Goal: Task Accomplishment & Management: Complete application form

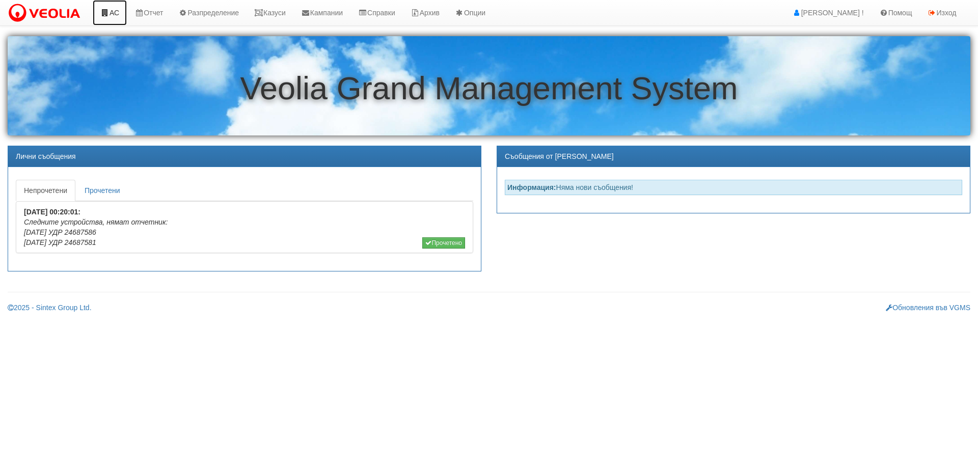
click at [115, 14] on link "АС" at bounding box center [110, 12] width 34 height 25
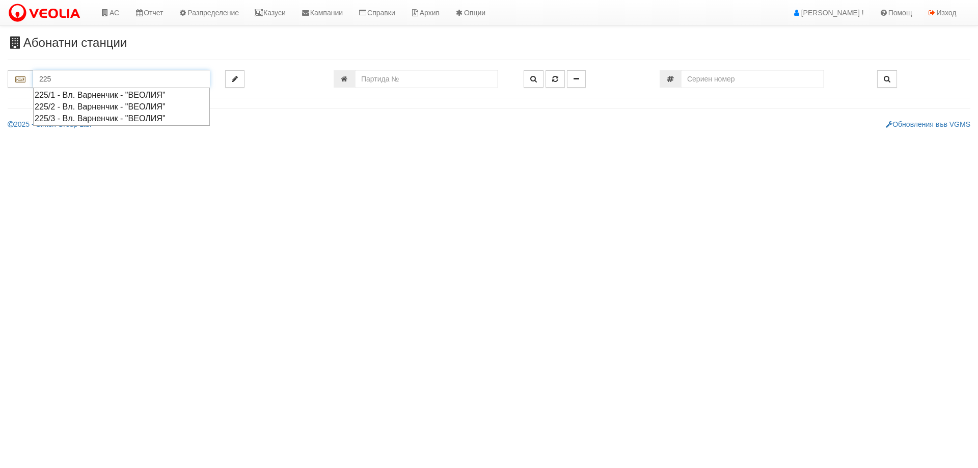
click at [77, 105] on div "225/2 - Вл. Варненчик - "ВЕОЛИЯ"" at bounding box center [122, 107] width 174 height 12
type input "225/2 - Вл. Варненчик - "ВЕОЛИЯ""
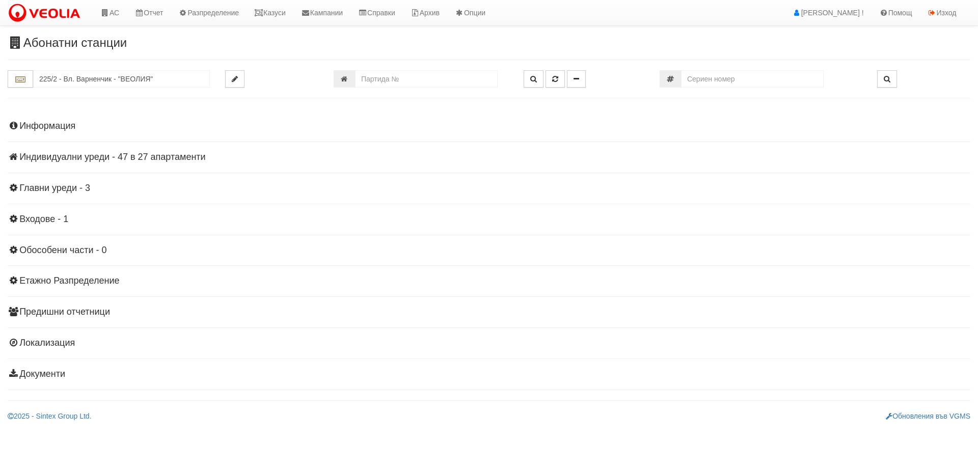
click at [165, 159] on h4 "Индивидуални уреди - 47 в 27 апартаменти" at bounding box center [489, 157] width 963 height 10
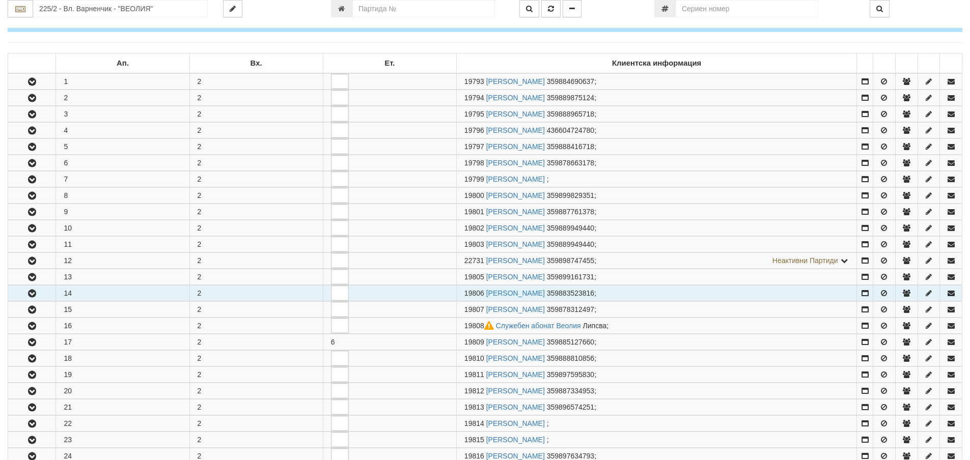
scroll to position [255, 0]
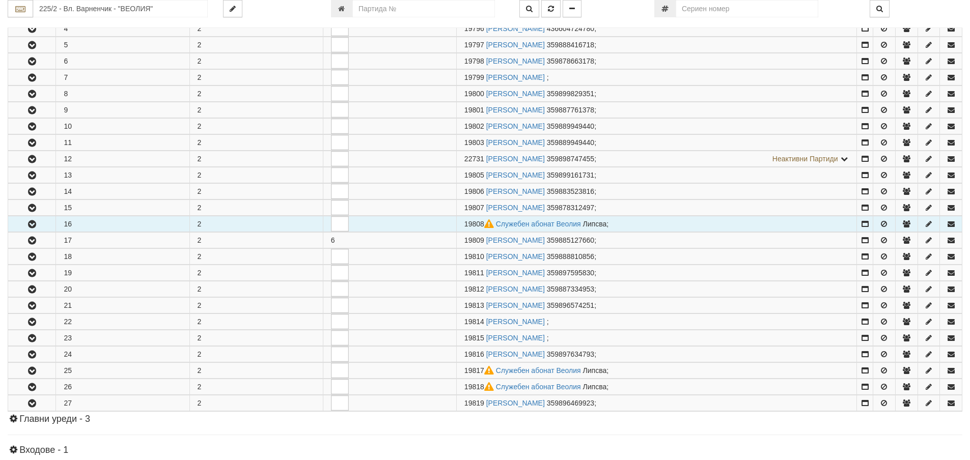
click at [29, 222] on icon "button" at bounding box center [32, 224] width 12 height 7
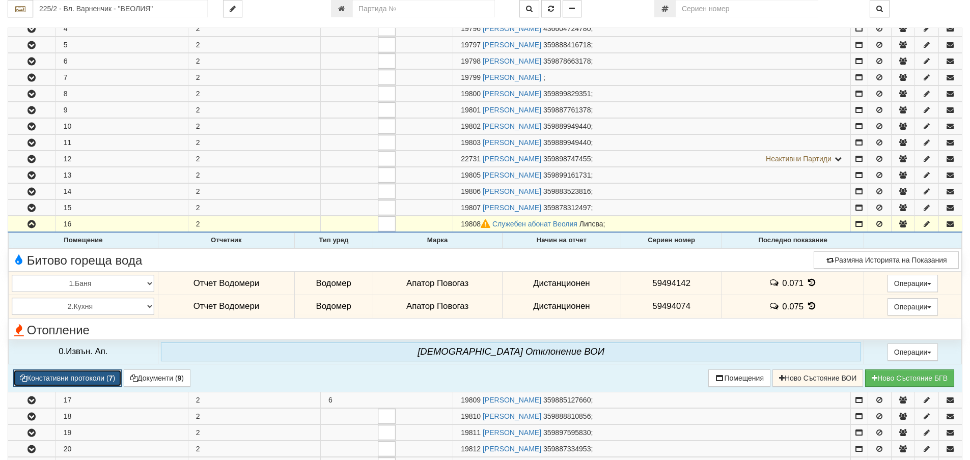
click at [76, 380] on button "Констативни протоколи ( 7 )" at bounding box center [67, 378] width 108 height 17
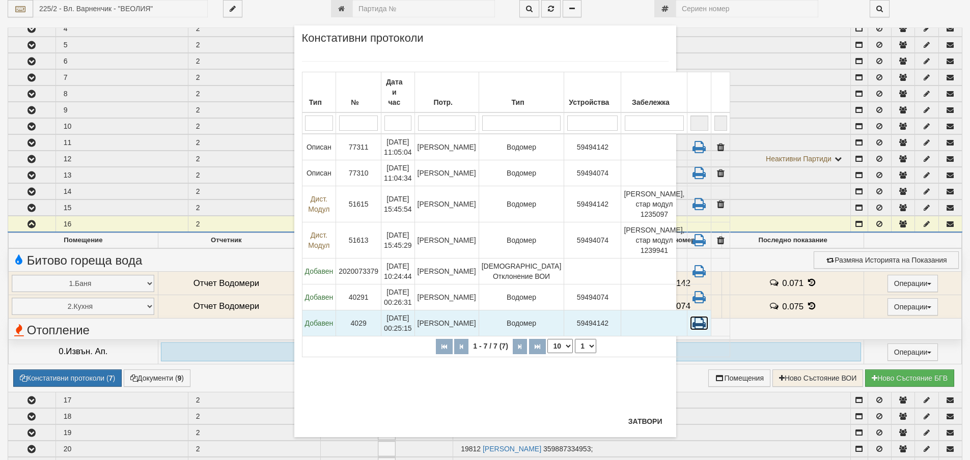
click at [690, 331] on icon at bounding box center [699, 323] width 18 height 14
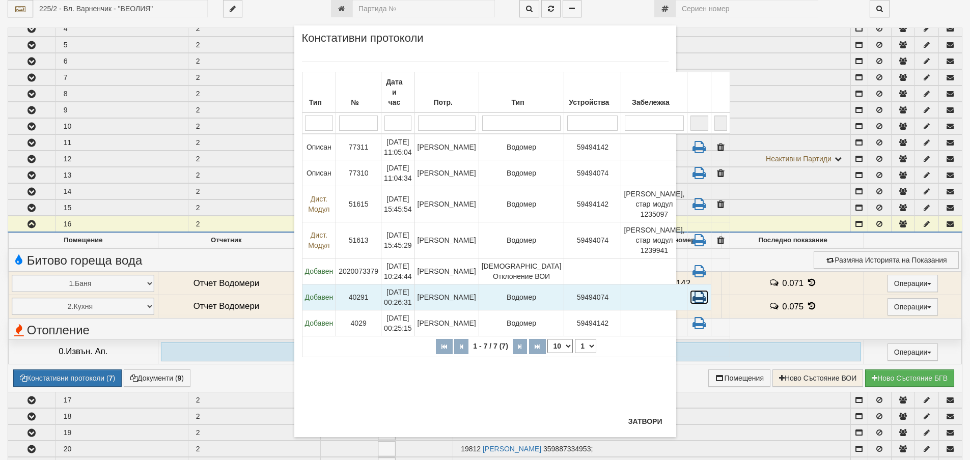
click at [690, 305] on icon at bounding box center [699, 297] width 18 height 14
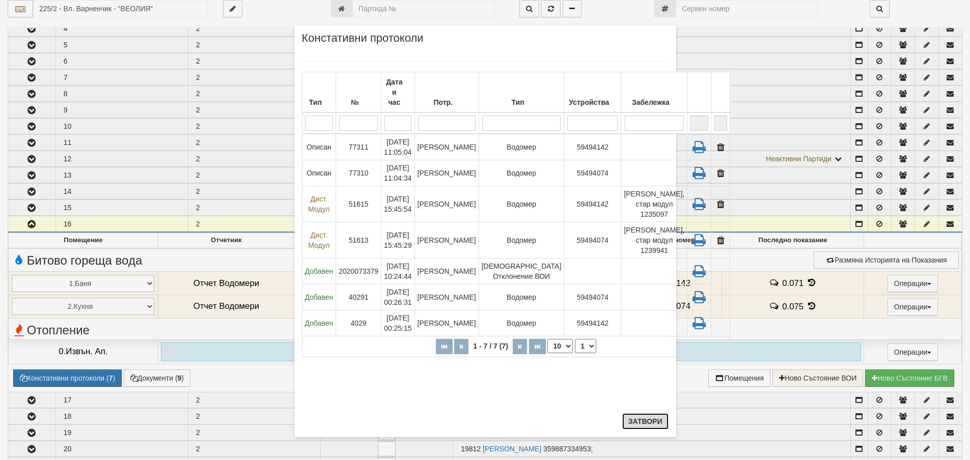
click at [629, 424] on button "Затвори" at bounding box center [645, 422] width 46 height 16
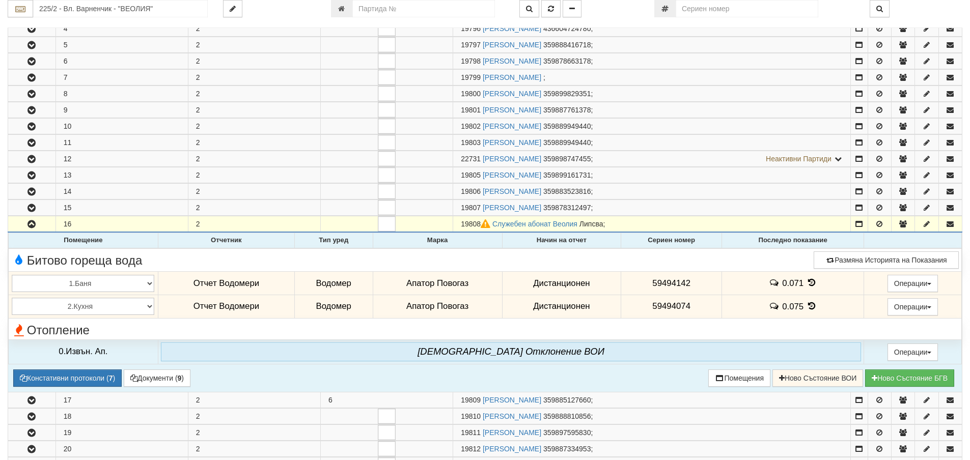
click at [809, 281] on icon at bounding box center [811, 283] width 11 height 9
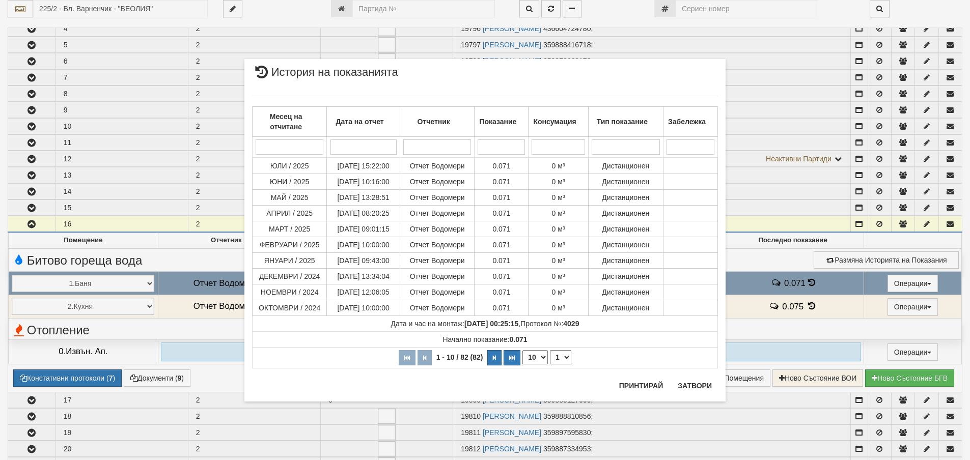
click at [544, 355] on select "10 20 30 40" at bounding box center [535, 357] width 25 height 14
select select "40"
click at [523, 365] on select "10 20 30 40" at bounding box center [535, 357] width 25 height 14
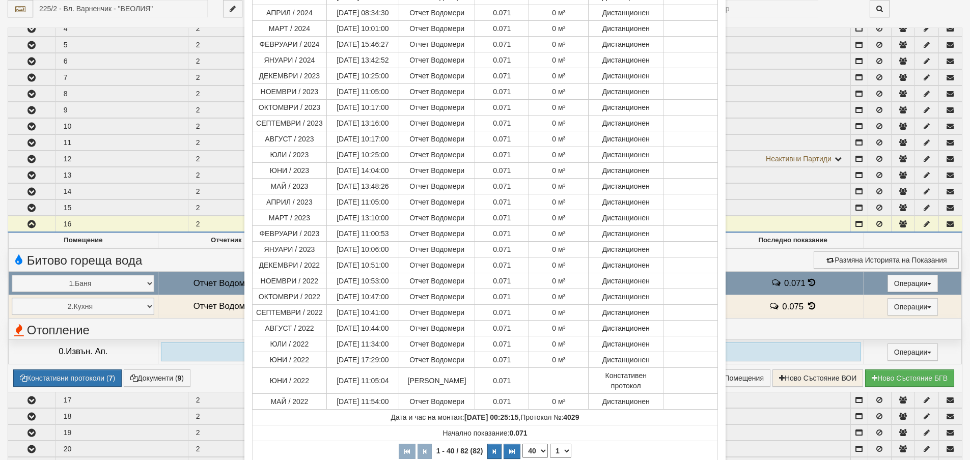
scroll to position [421, 0]
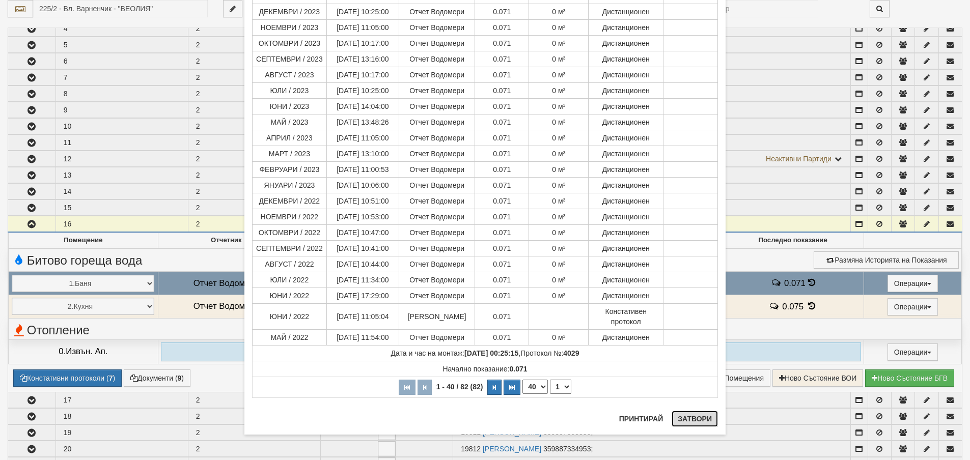
click at [694, 418] on button "Затвори" at bounding box center [695, 419] width 46 height 16
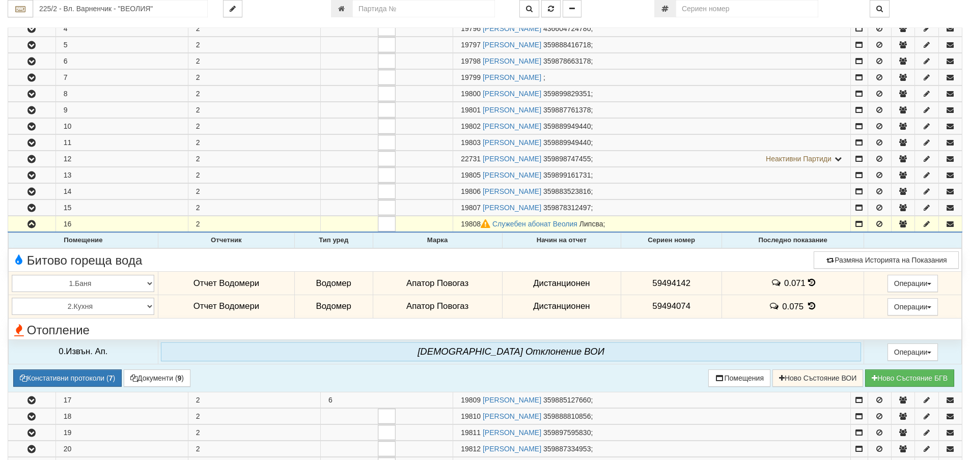
click at [807, 305] on icon at bounding box center [811, 306] width 11 height 9
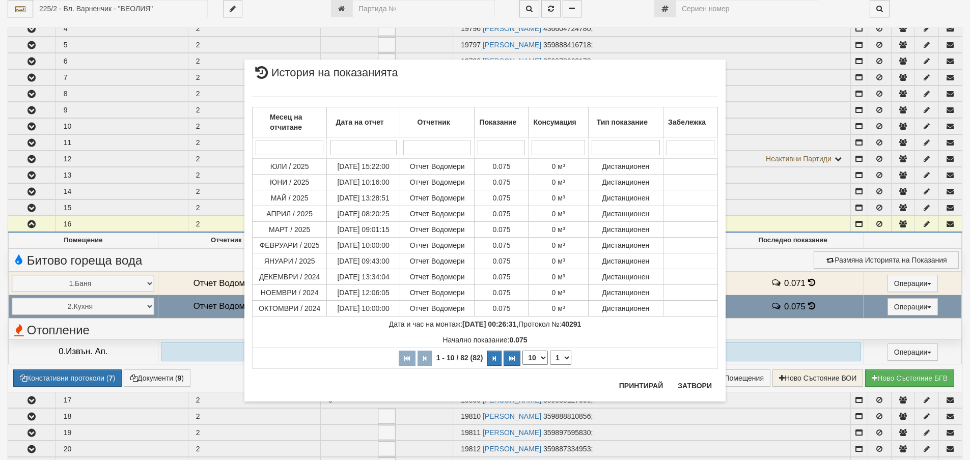
click at [544, 357] on select "10 20 30 40" at bounding box center [535, 358] width 25 height 14
select select "40"
click at [523, 365] on select "10 20 30 40" at bounding box center [535, 358] width 25 height 14
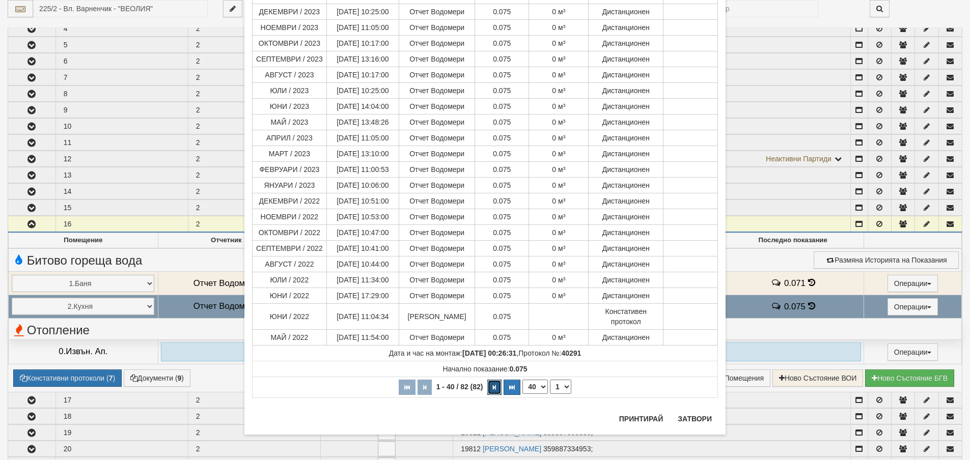
click at [494, 388] on button "button" at bounding box center [494, 387] width 14 height 15
select select "2"
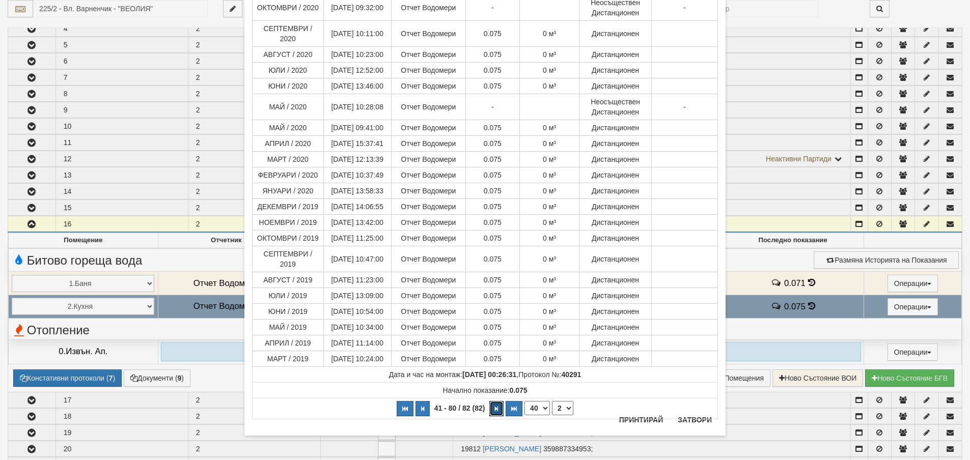
scroll to position [492, 0]
click at [701, 417] on button "Затвори" at bounding box center [695, 419] width 46 height 16
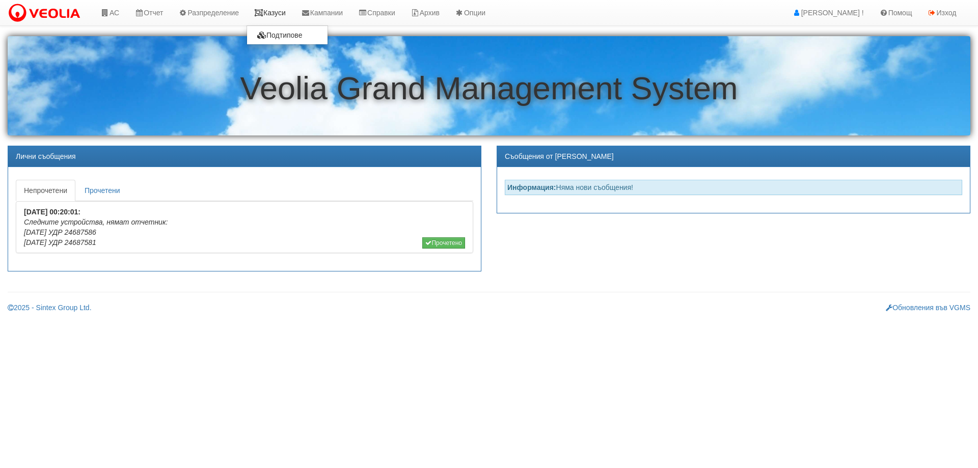
click at [270, 15] on link "Казуси" at bounding box center [270, 12] width 47 height 25
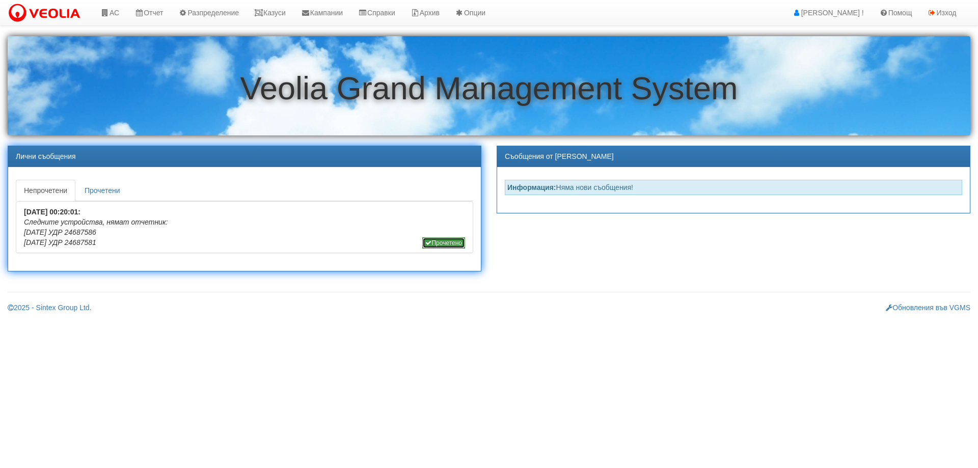
click at [446, 241] on button "Прочетено" at bounding box center [443, 242] width 43 height 11
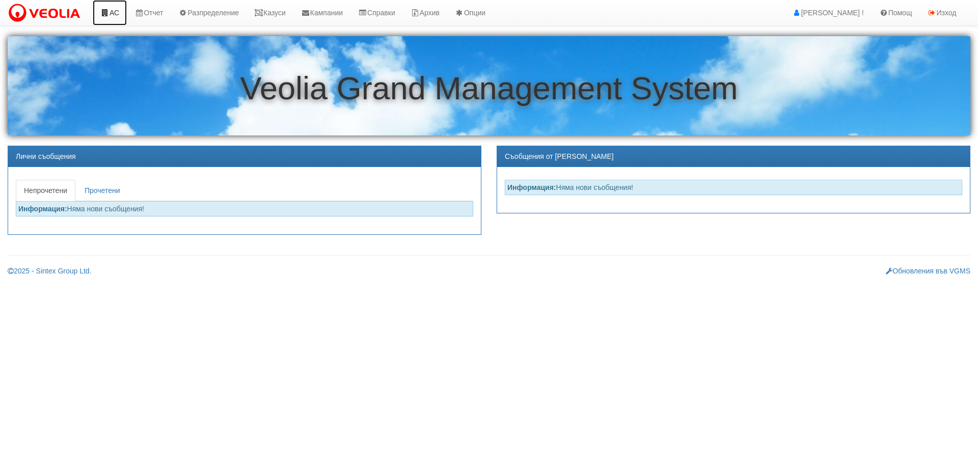
click at [118, 12] on link "АС" at bounding box center [110, 12] width 34 height 25
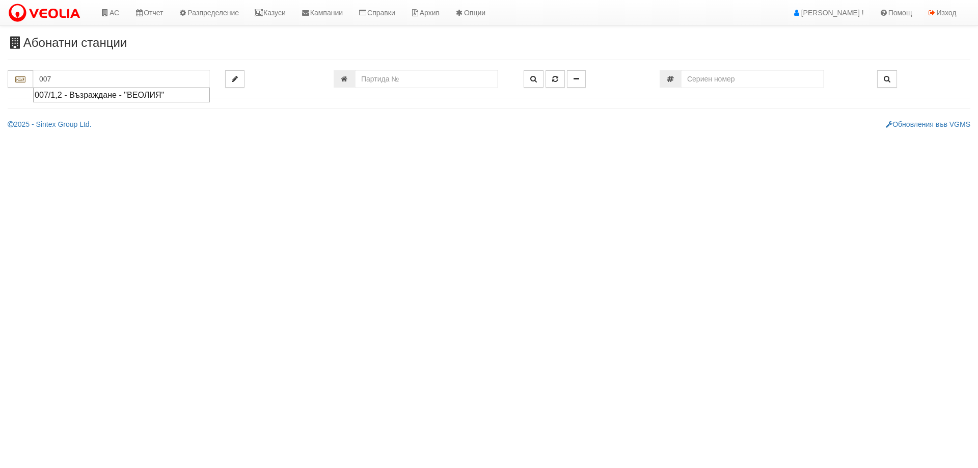
click at [86, 98] on div "007/1,2 - Възраждане - "ВЕОЛИЯ"" at bounding box center [122, 95] width 174 height 12
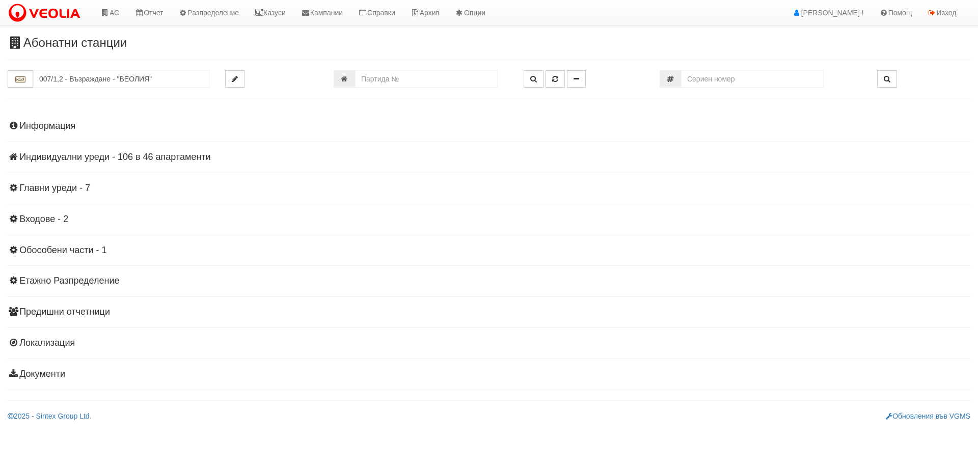
click at [40, 127] on h4 "Информация" at bounding box center [489, 126] width 963 height 10
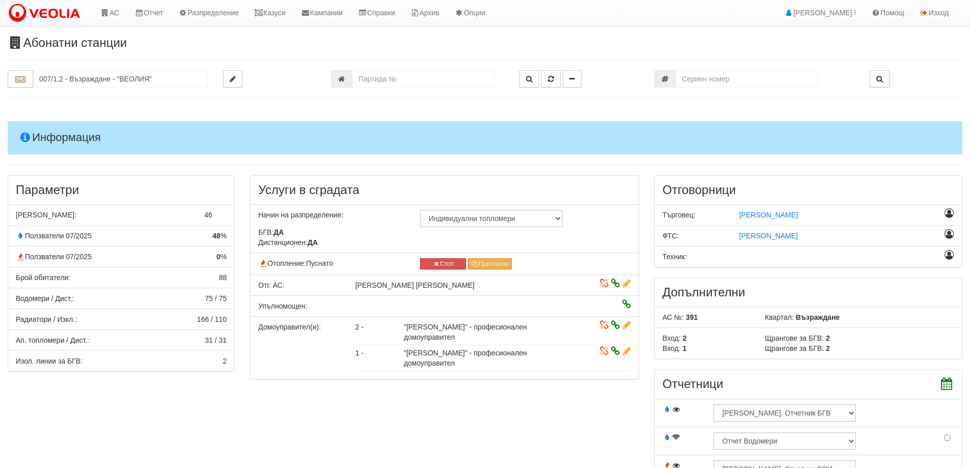
click at [51, 132] on h4 "Информация" at bounding box center [485, 137] width 955 height 33
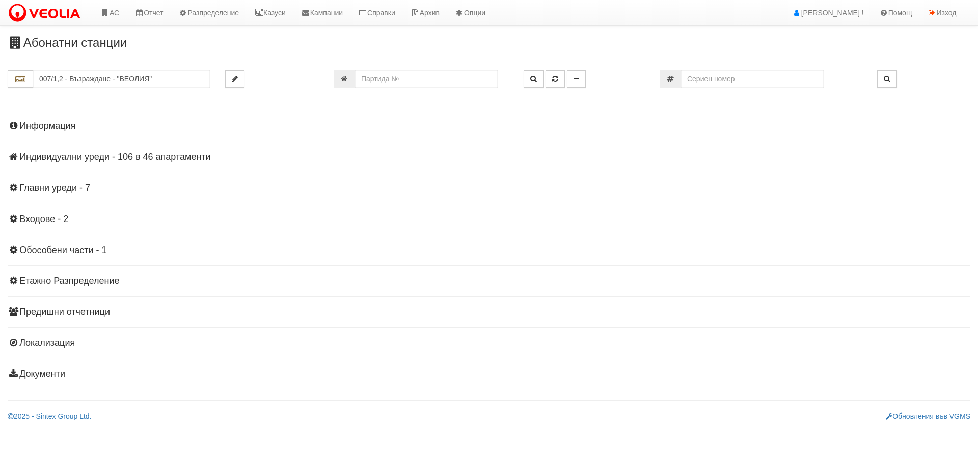
click at [63, 157] on h4 "Индивидуални уреди - 106 в 46 апартаменти" at bounding box center [489, 157] width 963 height 10
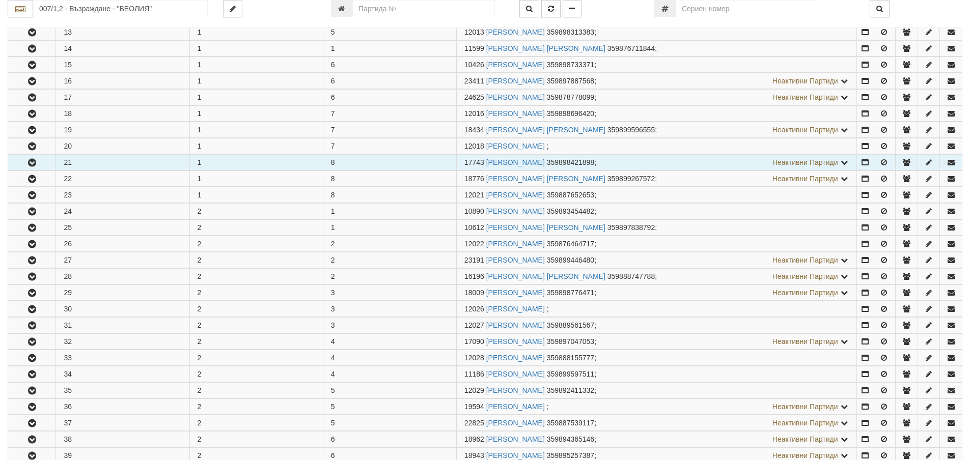
scroll to position [458, 0]
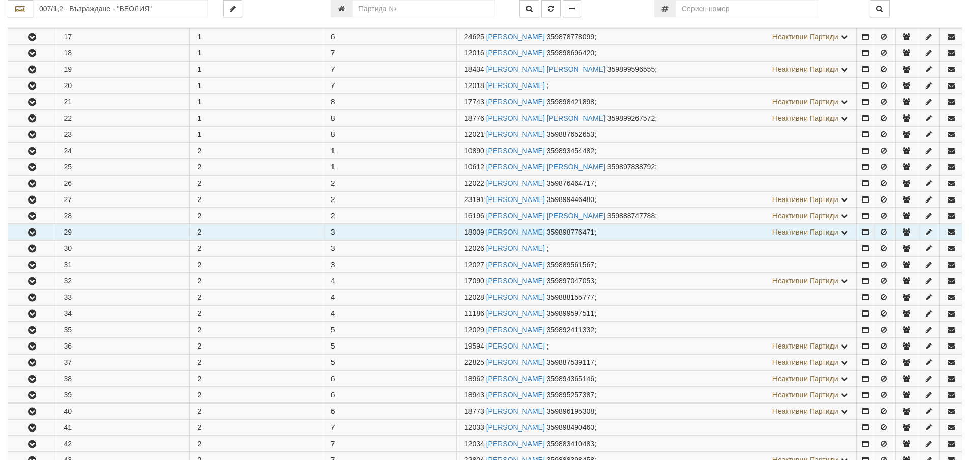
click at [29, 231] on icon "button" at bounding box center [32, 232] width 12 height 7
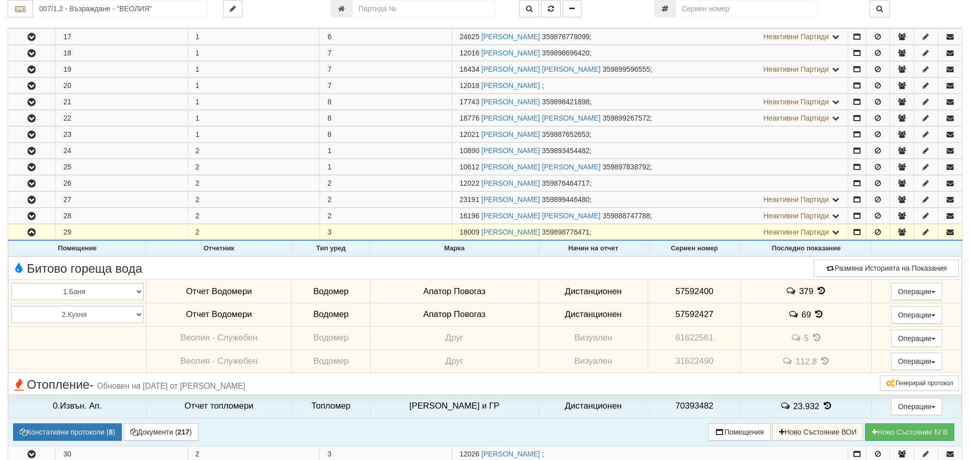
click at [816, 288] on icon at bounding box center [821, 291] width 11 height 9
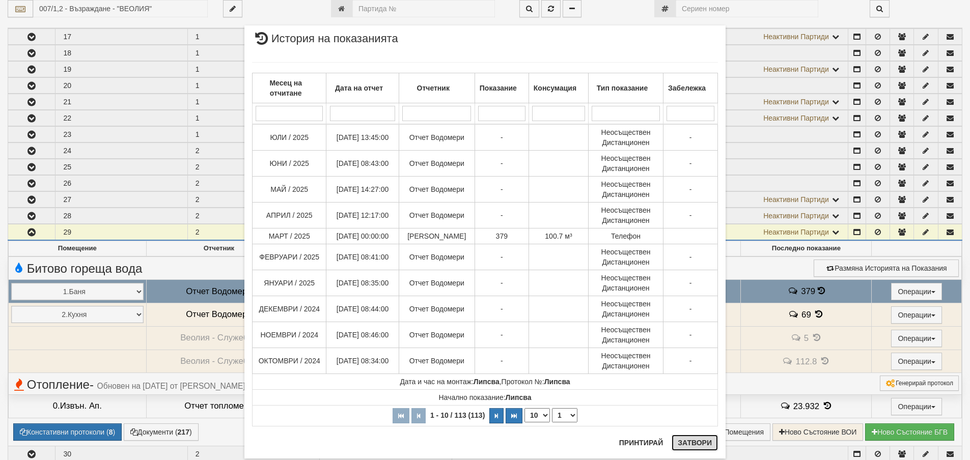
click at [688, 438] on button "Затвори" at bounding box center [695, 443] width 46 height 16
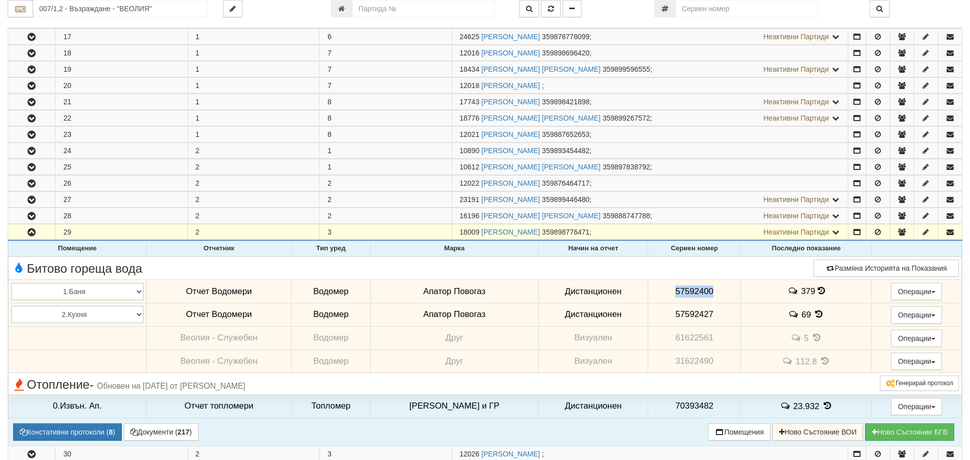
drag, startPoint x: 668, startPoint y: 291, endPoint x: 711, endPoint y: 293, distance: 43.3
click at [711, 293] on td "57592400" at bounding box center [694, 291] width 93 height 23
copy span "57592400"
drag, startPoint x: 668, startPoint y: 312, endPoint x: 709, endPoint y: 317, distance: 41.6
click at [709, 317] on td "57592427" at bounding box center [694, 314] width 93 height 23
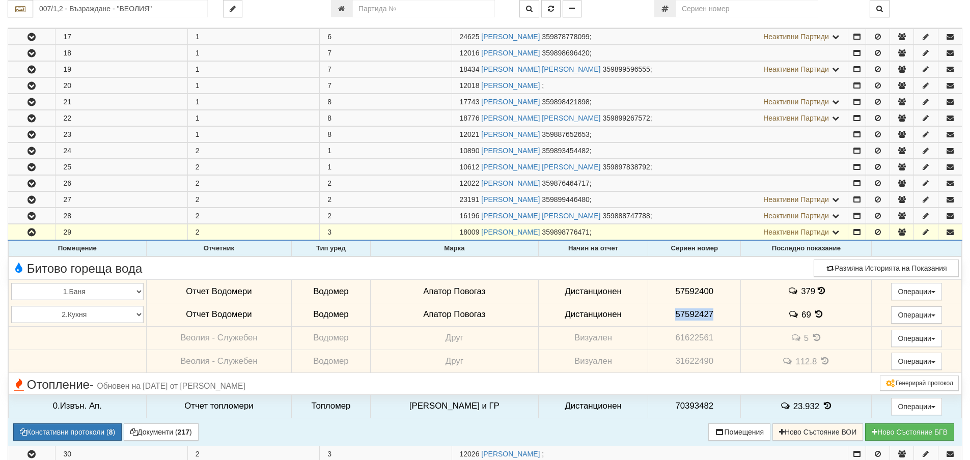
copy span "57592427"
click at [63, 432] on button "Констативни протоколи ( 8 )" at bounding box center [67, 432] width 108 height 17
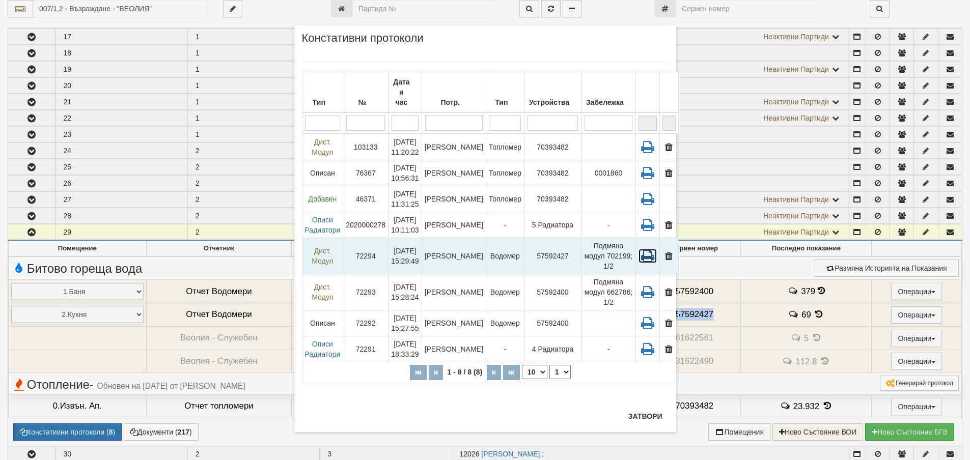
click at [639, 249] on icon at bounding box center [648, 256] width 18 height 14
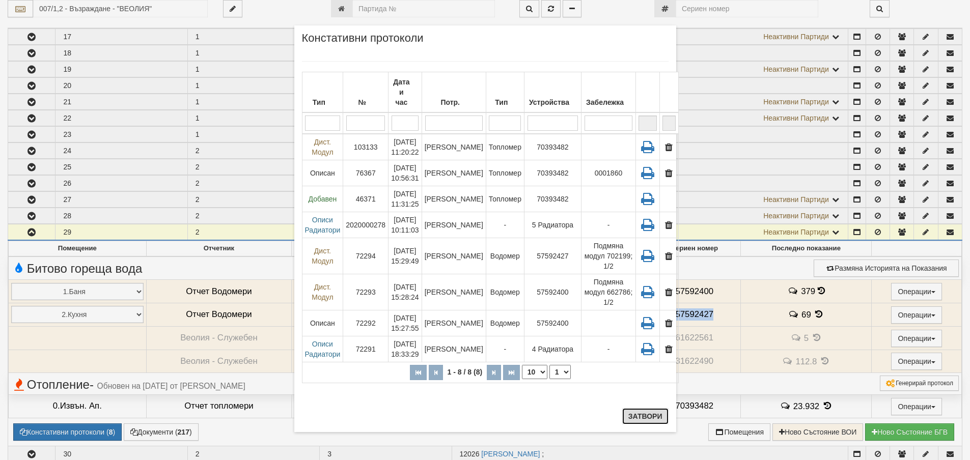
click at [647, 414] on button "Затвори" at bounding box center [645, 417] width 46 height 16
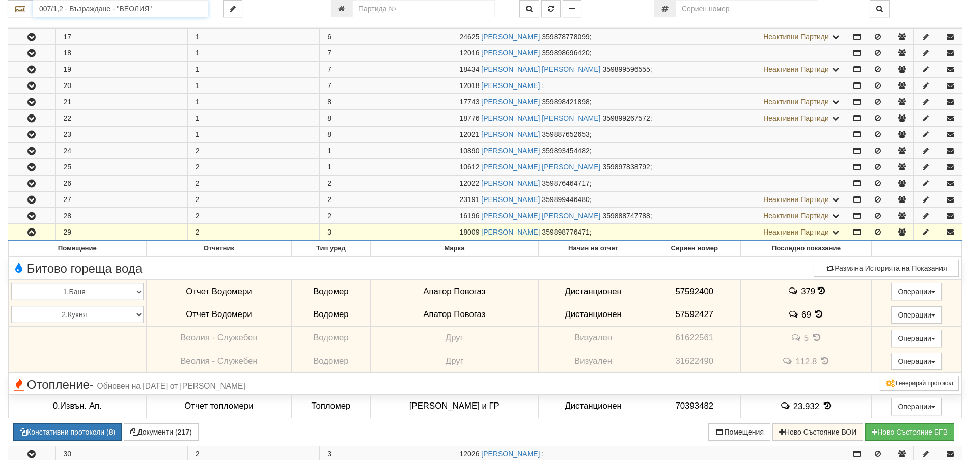
click at [67, 11] on input "007/1,2 - Възраждане - "ВЕОЛИЯ"" at bounding box center [120, 8] width 175 height 17
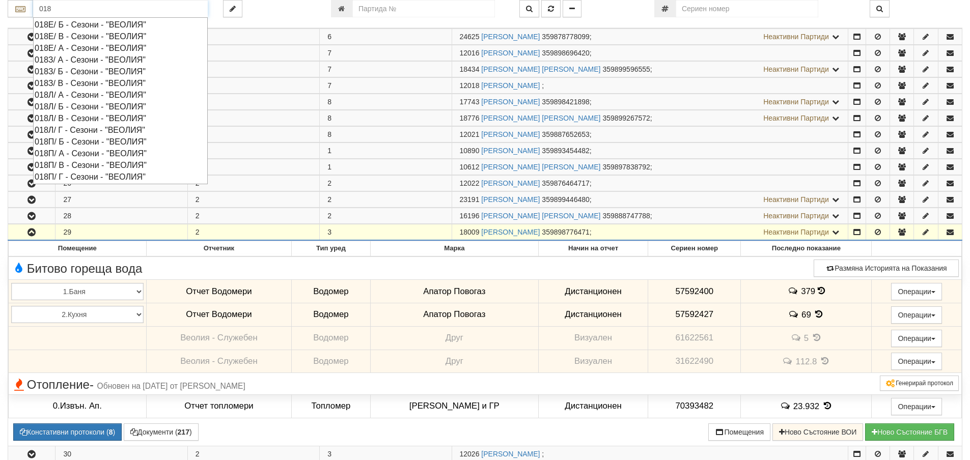
click at [77, 61] on div "018З/ А - Сезони - "ВЕОЛИЯ"" at bounding box center [121, 60] width 172 height 12
type input "018З/ А - Сезони - "ВЕОЛИЯ""
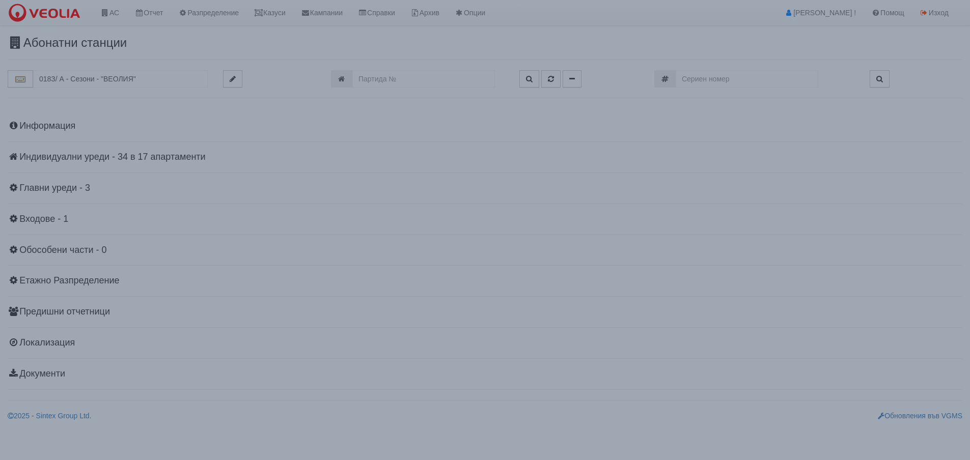
scroll to position [0, 0]
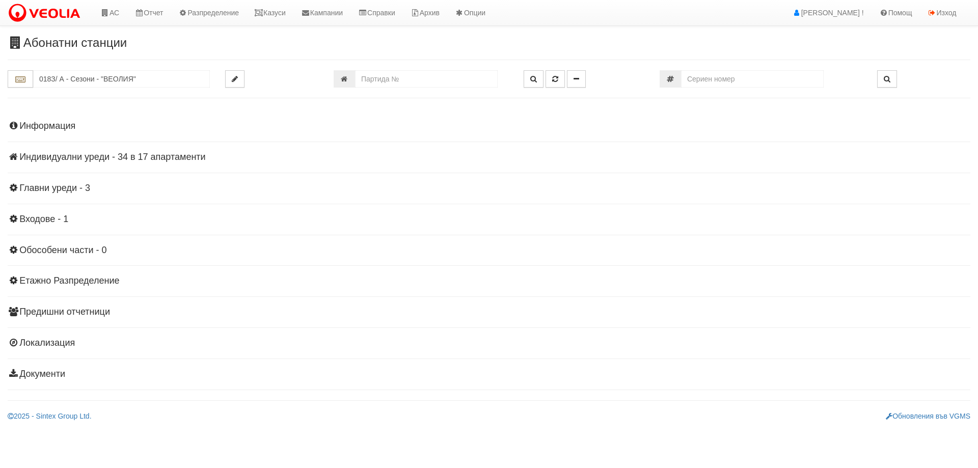
click at [50, 156] on h4 "Индивидуални уреди - 34 в 17 апартаменти" at bounding box center [489, 157] width 963 height 10
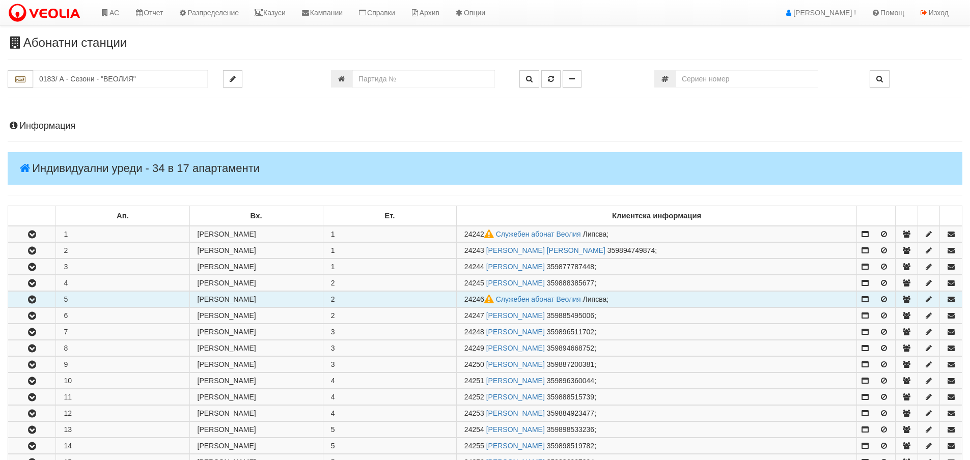
click at [31, 303] on icon "button" at bounding box center [32, 299] width 12 height 7
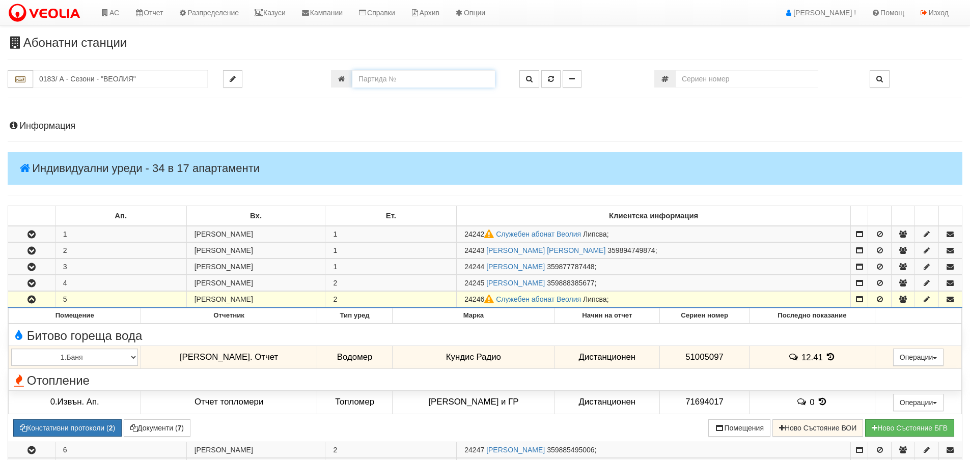
click at [392, 79] on input "number" at bounding box center [423, 78] width 143 height 17
type input "24246"
click at [550, 77] on icon "button" at bounding box center [551, 78] width 6 height 7
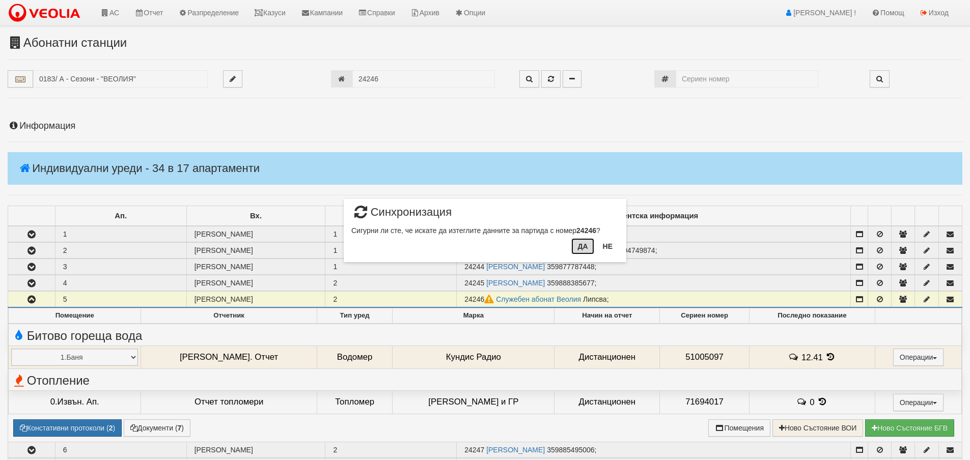
click at [582, 248] on button "Да" at bounding box center [583, 246] width 22 height 16
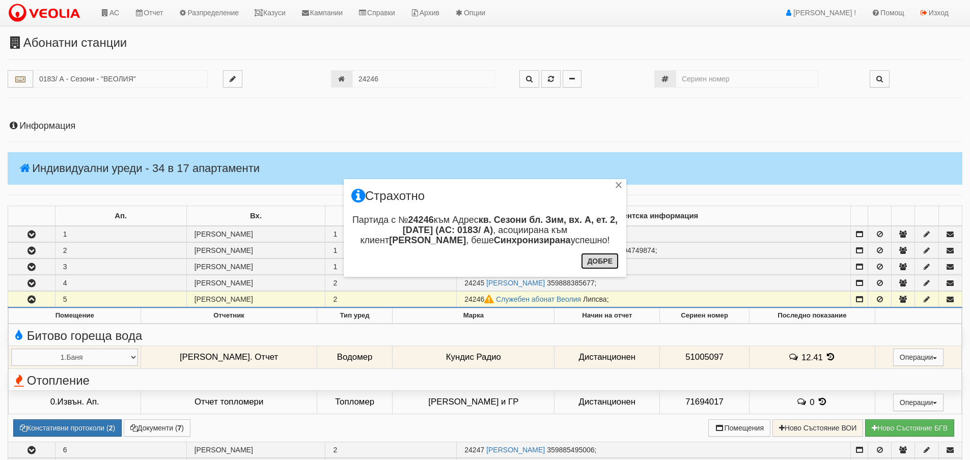
click at [601, 262] on button "Добре" at bounding box center [600, 261] width 38 height 16
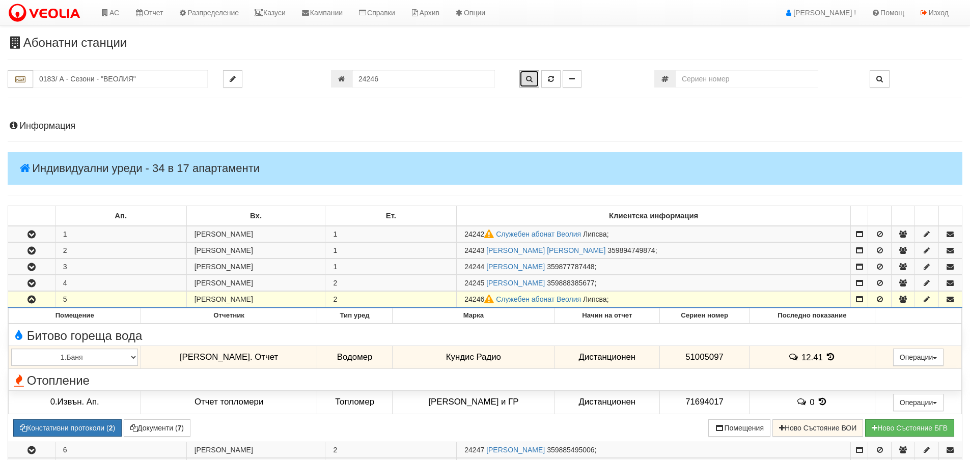
click at [531, 78] on icon "button" at bounding box center [529, 78] width 7 height 7
type input "018З/ А - "ВЕОЛИЯ ЕНЕРДЖИ ВАРНА " ЕАД"
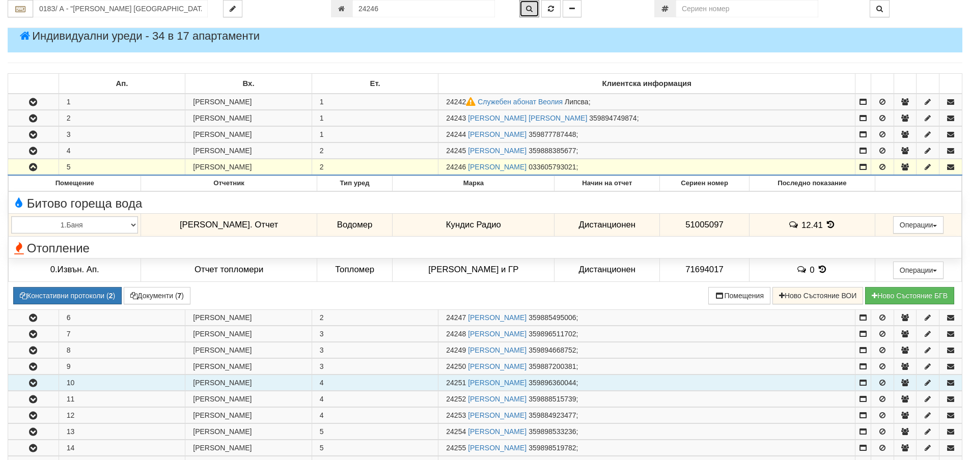
scroll to position [114, 0]
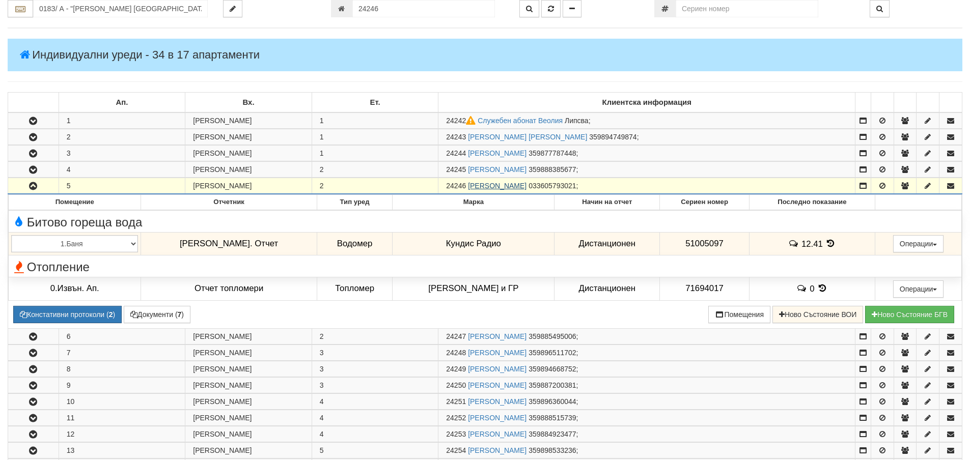
click at [517, 187] on link "ТУНАЙ МЕХМЕДОВ МЕХМЕДОВ" at bounding box center [497, 186] width 59 height 8
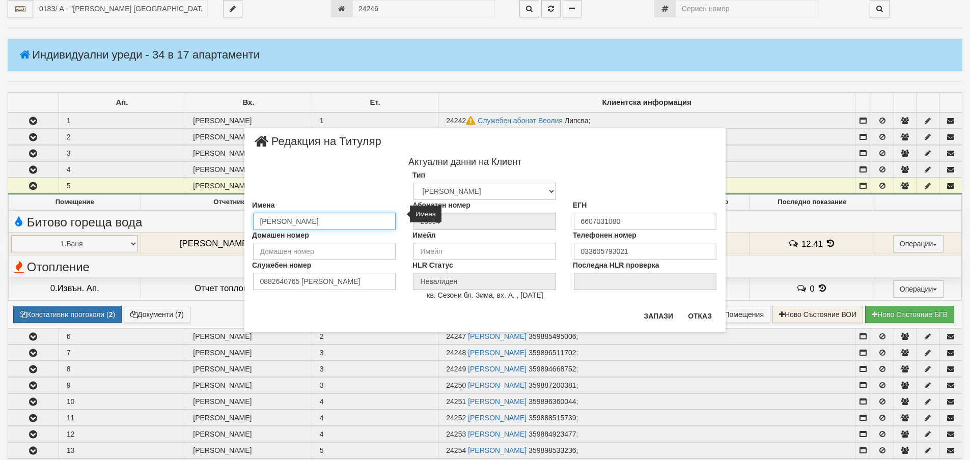
click at [318, 222] on input "ТУНАЙ МЕХМЕДОВ МЕХМЕДОВ" at bounding box center [324, 221] width 143 height 17
click at [348, 223] on input "ТУНАЙ МЕХМЕД МЕХМЕДОВ" at bounding box center [324, 221] width 143 height 17
type input "ТУНАЙ МЕХМЕД МЕХМЕД"
click at [655, 317] on button "Запази" at bounding box center [659, 316] width 42 height 16
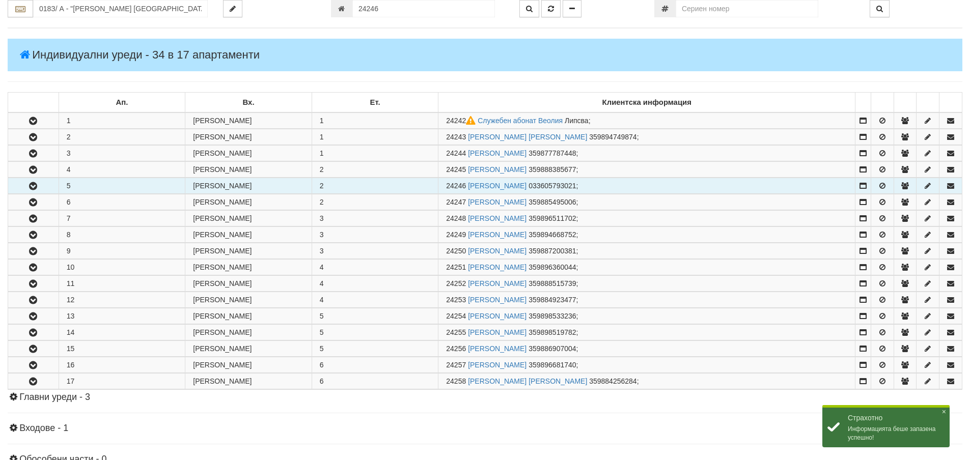
click at [33, 185] on icon "button" at bounding box center [33, 186] width 12 height 7
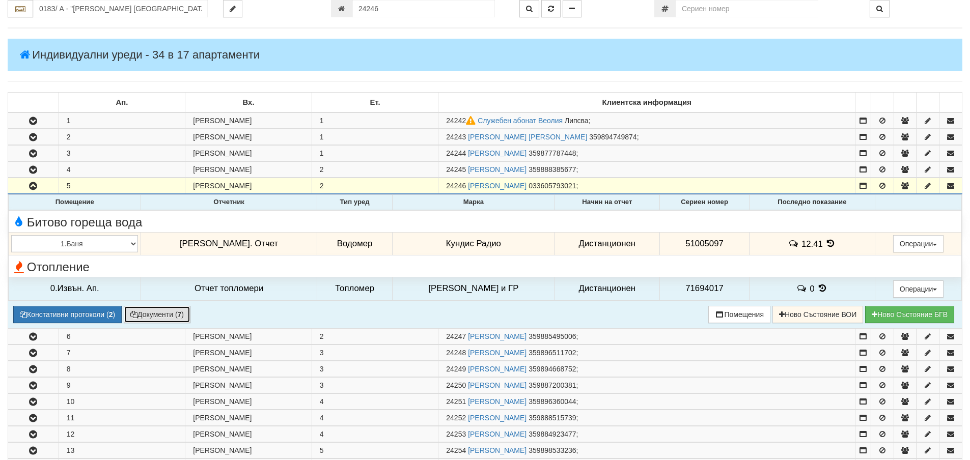
click at [151, 312] on button "Документи ( 7 )" at bounding box center [157, 314] width 67 height 17
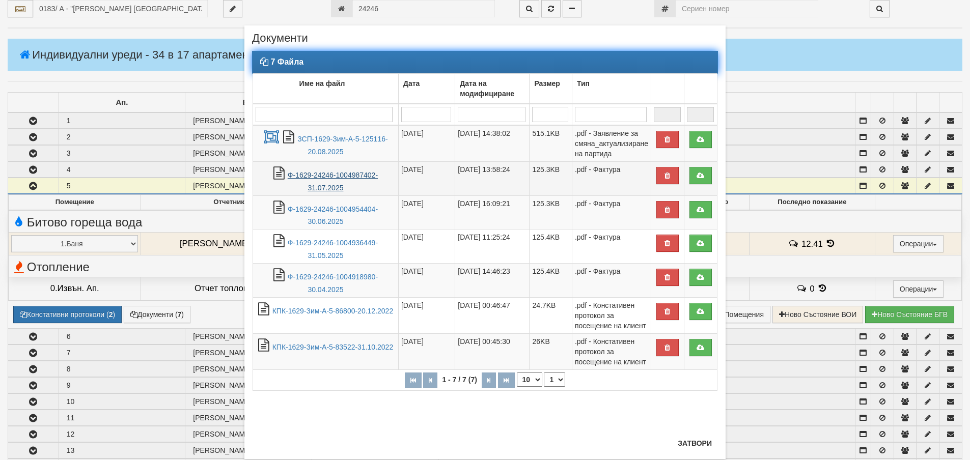
click at [349, 174] on link "Ф-1629-24246-1004987402-31.07.2025" at bounding box center [333, 181] width 90 height 21
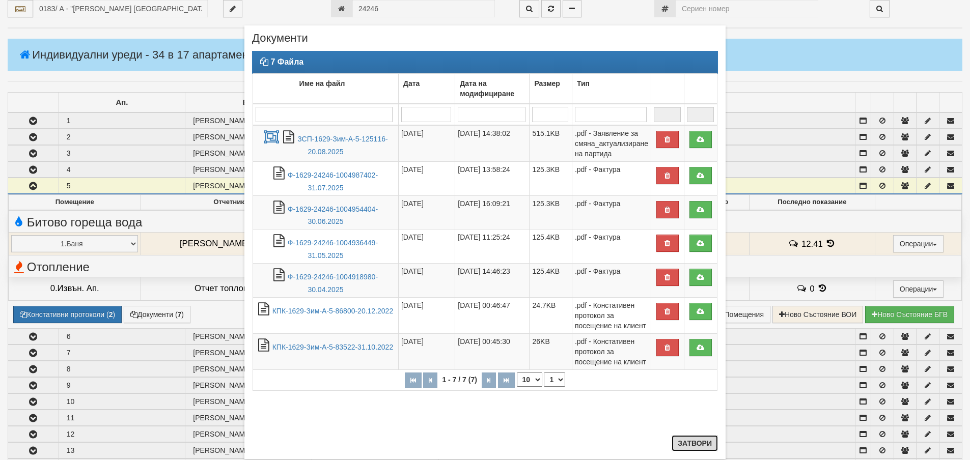
click at [690, 444] on button "Затвори" at bounding box center [695, 444] width 46 height 16
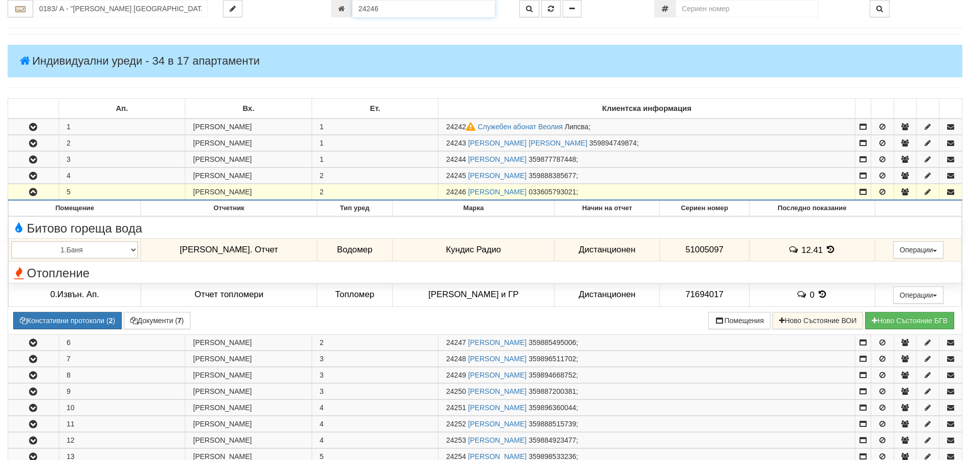
scroll to position [104, 0]
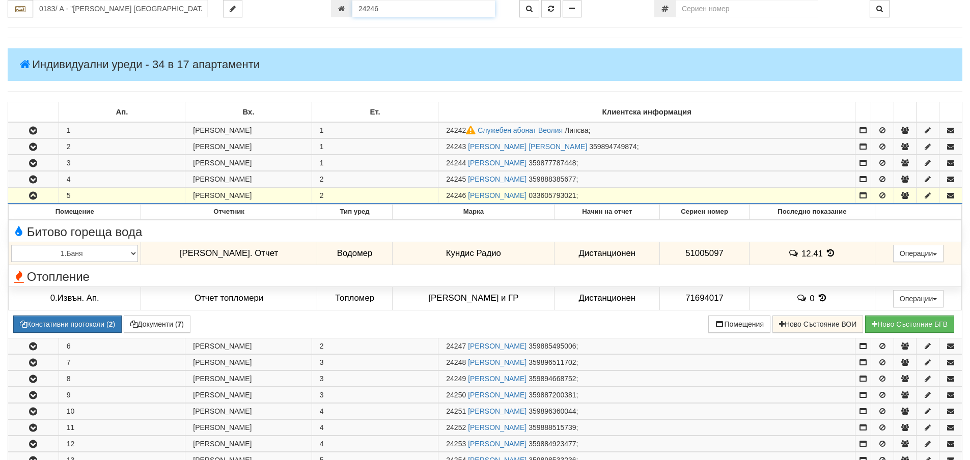
drag, startPoint x: 385, startPoint y: 9, endPoint x: 358, endPoint y: 10, distance: 27.0
click at [358, 10] on input "24246" at bounding box center [423, 8] width 143 height 17
type input "16379"
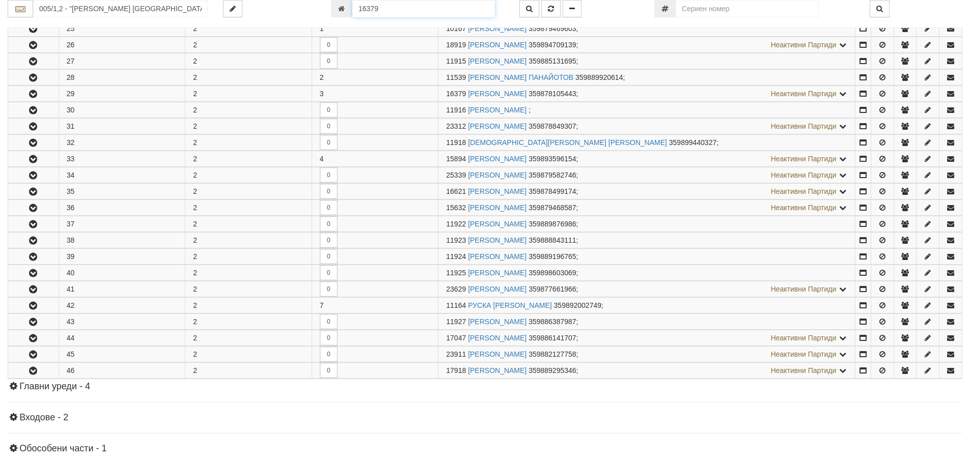
scroll to position [658, 0]
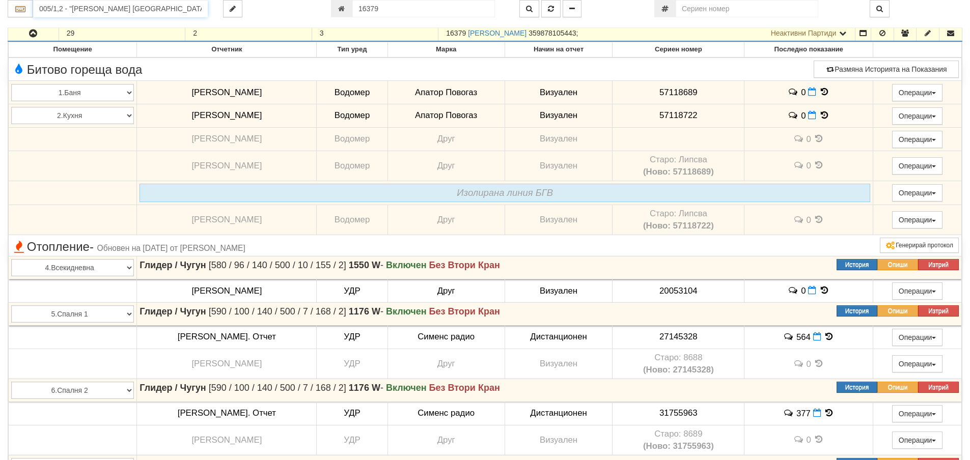
click at [85, 13] on input "005/1,2 - "ВЕОЛИЯ ЕНЕРДЖИ ВАРНА " ЕАД" at bounding box center [120, 8] width 175 height 17
click at [80, 25] on div "012/1 - ул. Васил Чекаларов - "ВЕОЛИЯ"" at bounding box center [121, 25] width 172 height 12
type input "012/1 - ул. Васил Чекаларов - "ВЕОЛИЯ""
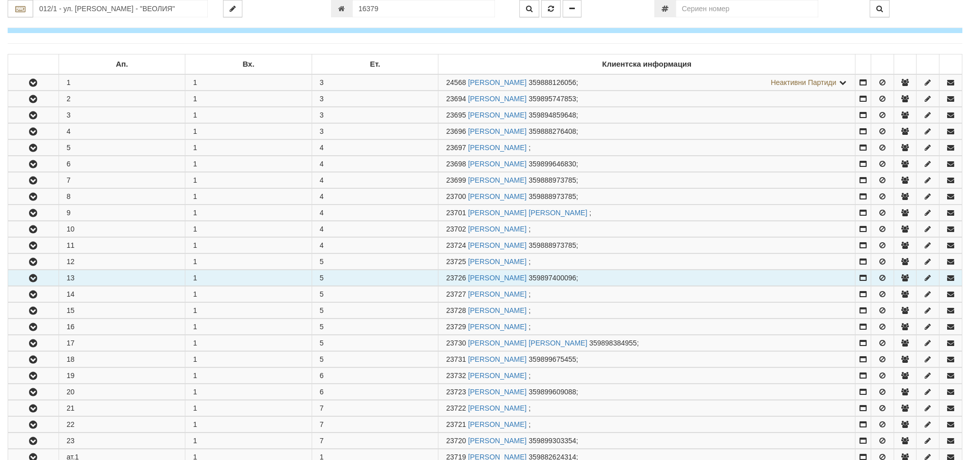
scroll to position [153, 0]
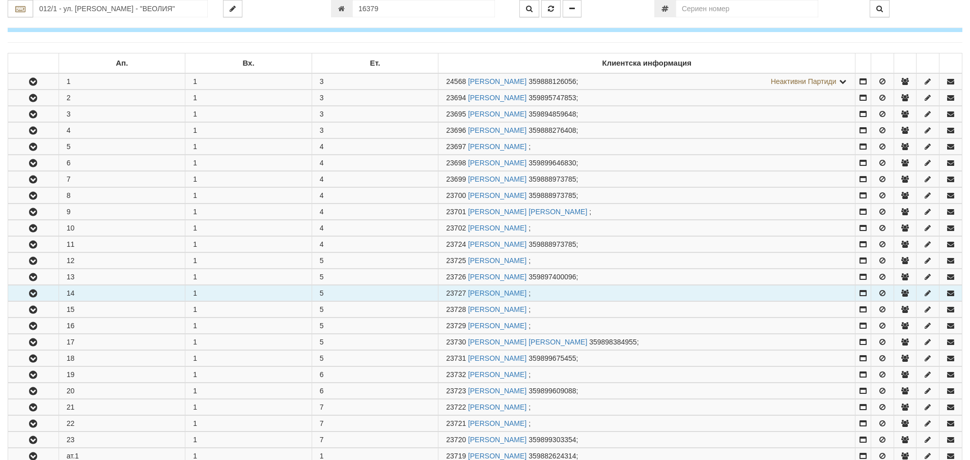
click at [31, 295] on icon "button" at bounding box center [33, 293] width 12 height 7
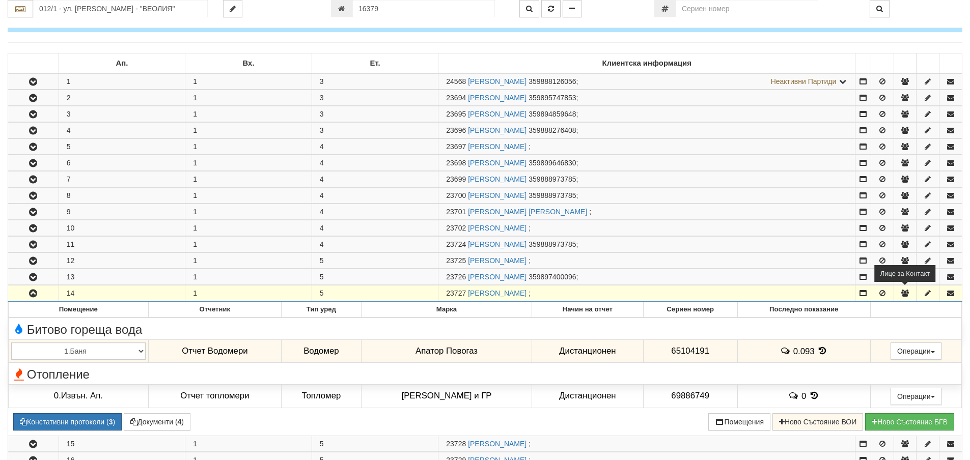
click at [905, 291] on icon "button" at bounding box center [905, 293] width 9 height 7
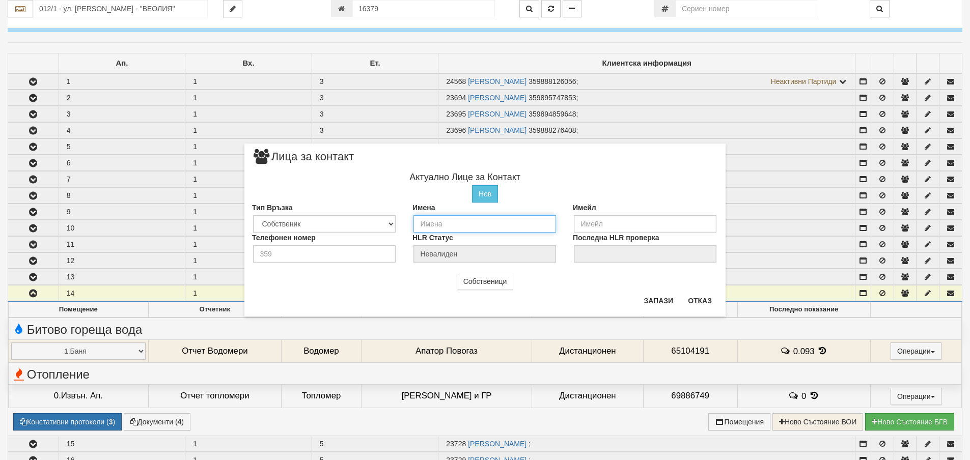
click at [435, 226] on input "text" at bounding box center [485, 223] width 143 height 17
type input "Николай"
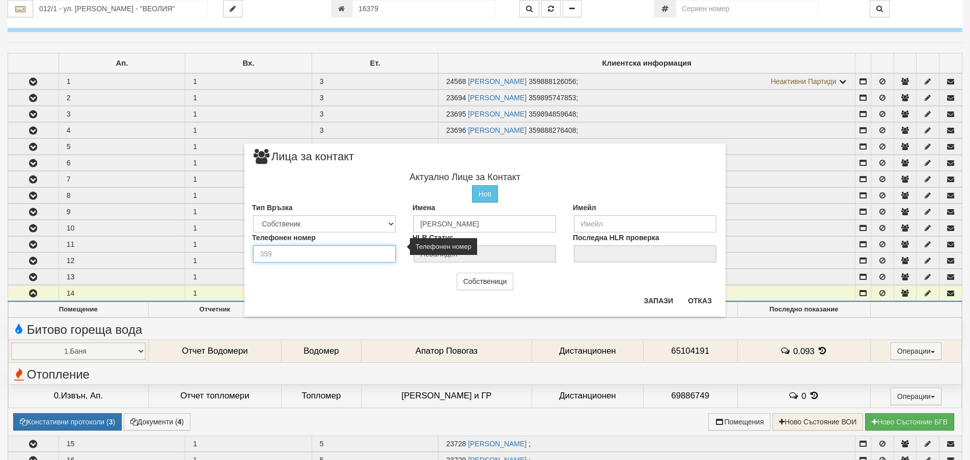
click at [279, 253] on input "number" at bounding box center [324, 254] width 143 height 17
type input "0878304306"
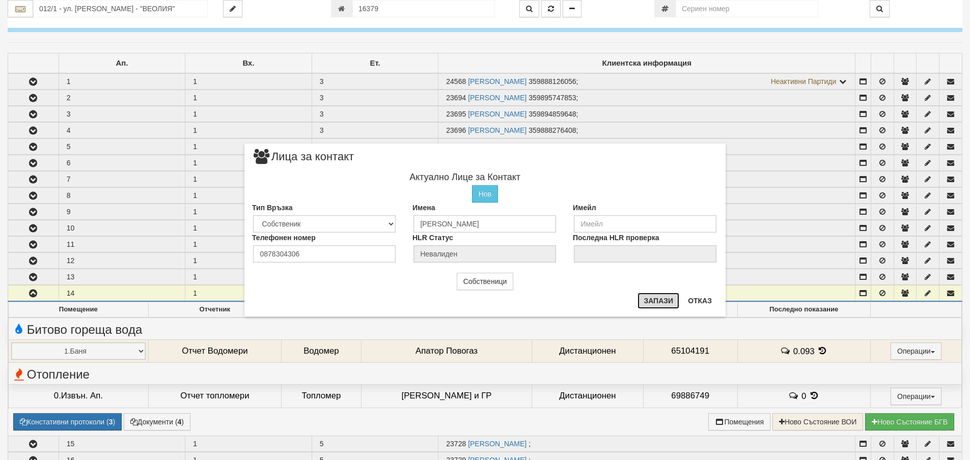
click at [665, 299] on button "Запази" at bounding box center [659, 301] width 42 height 16
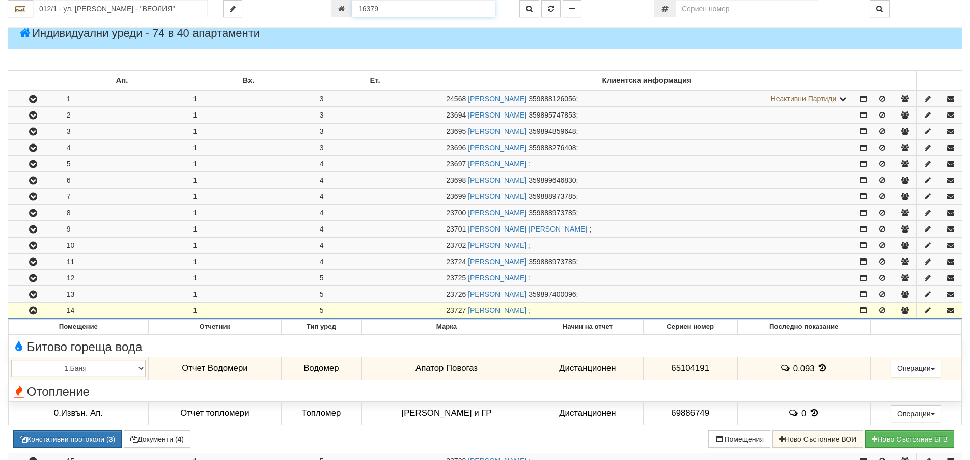
drag, startPoint x: 383, startPoint y: 9, endPoint x: 348, endPoint y: 9, distance: 34.1
click at [348, 9] on div "16379" at bounding box center [417, 8] width 173 height 17
type input "18629"
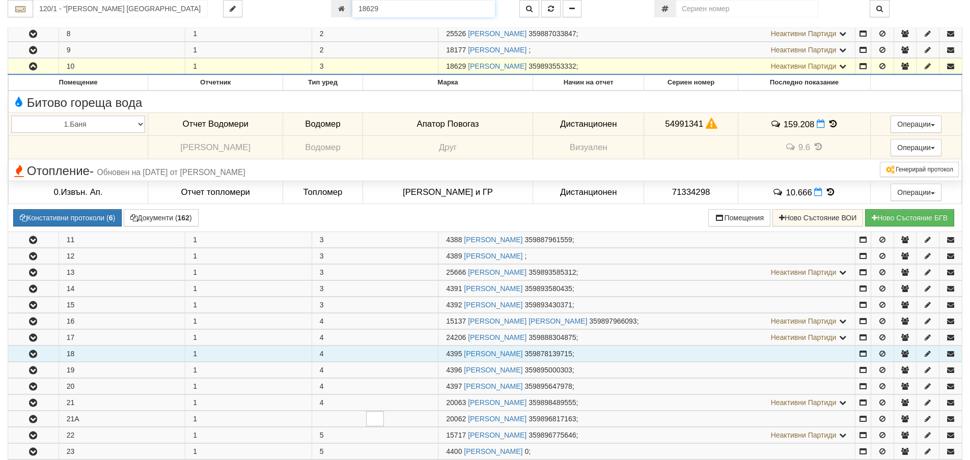
scroll to position [297, 0]
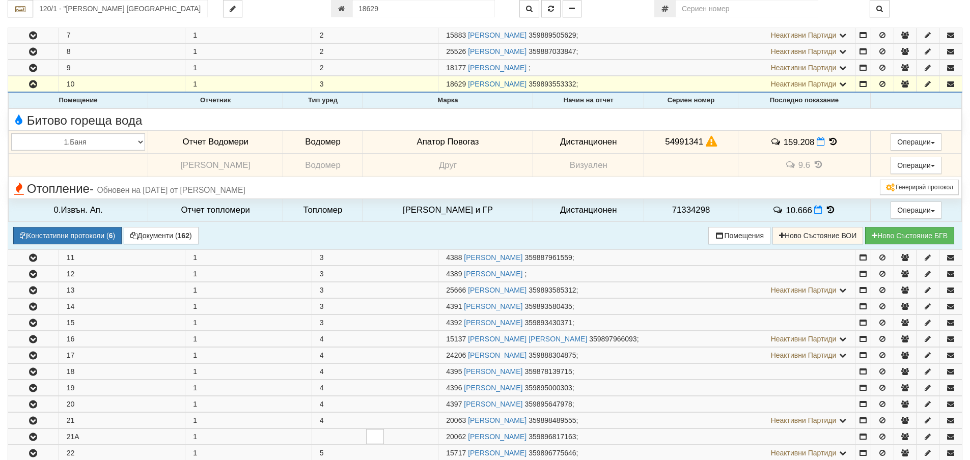
click at [829, 140] on icon at bounding box center [833, 142] width 11 height 9
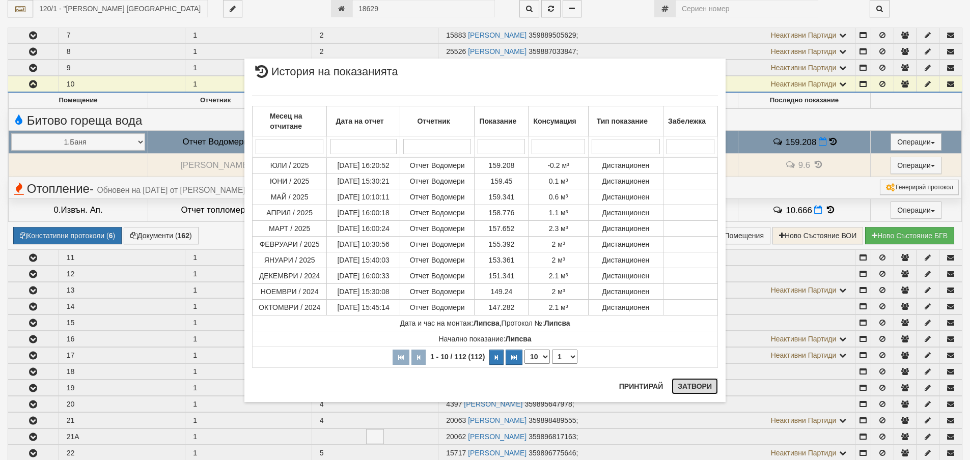
click at [696, 387] on button "Затвори" at bounding box center [695, 386] width 46 height 16
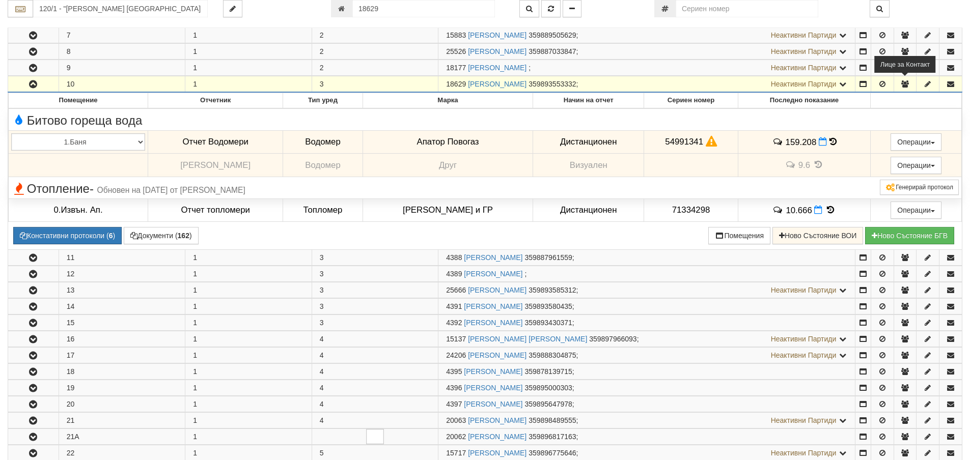
click at [907, 85] on icon "button" at bounding box center [905, 83] width 9 height 7
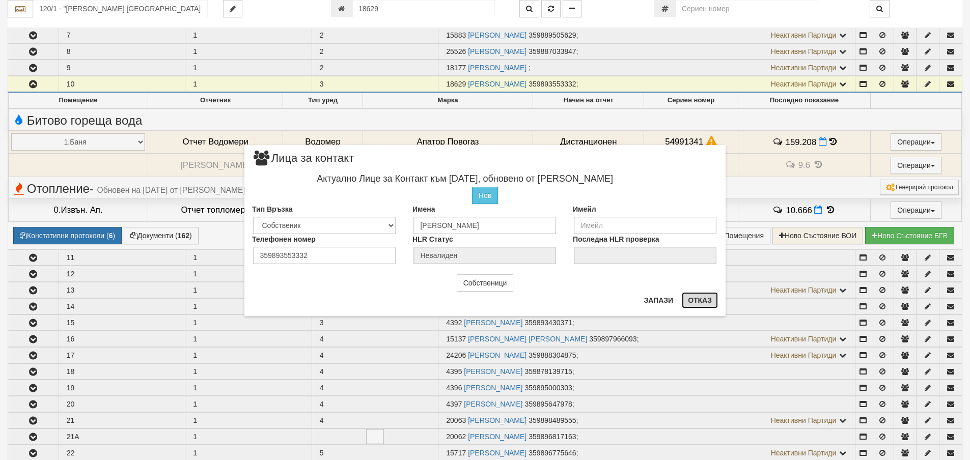
click at [694, 300] on button "Отказ" at bounding box center [700, 300] width 36 height 16
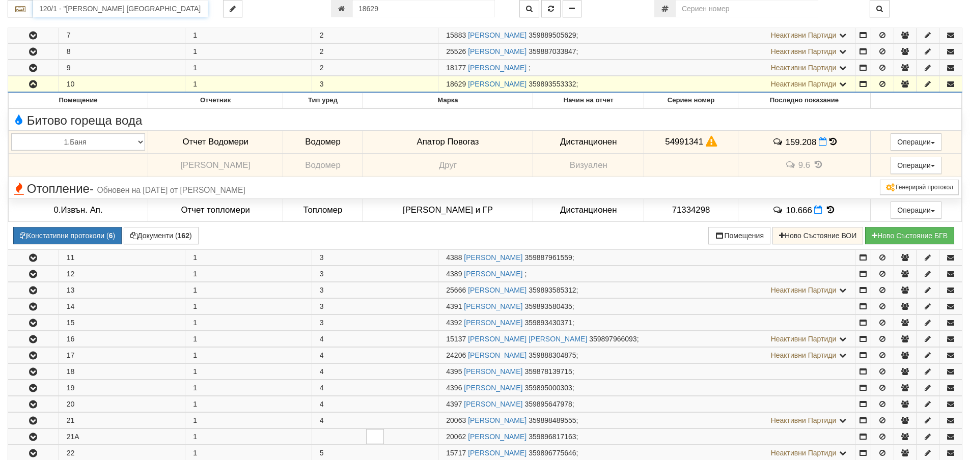
click at [126, 9] on input "120/1 - "[PERSON_NAME] [GEOGRAPHIC_DATA] " ЕАД" at bounding box center [120, 8] width 175 height 17
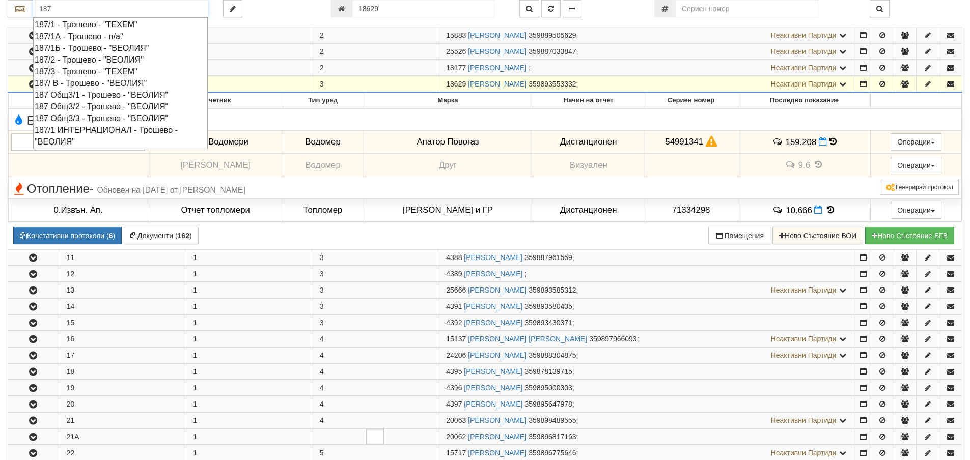
click at [82, 96] on div "187 Общ3/1 - Трошево - "ВЕОЛИЯ"" at bounding box center [121, 95] width 172 height 12
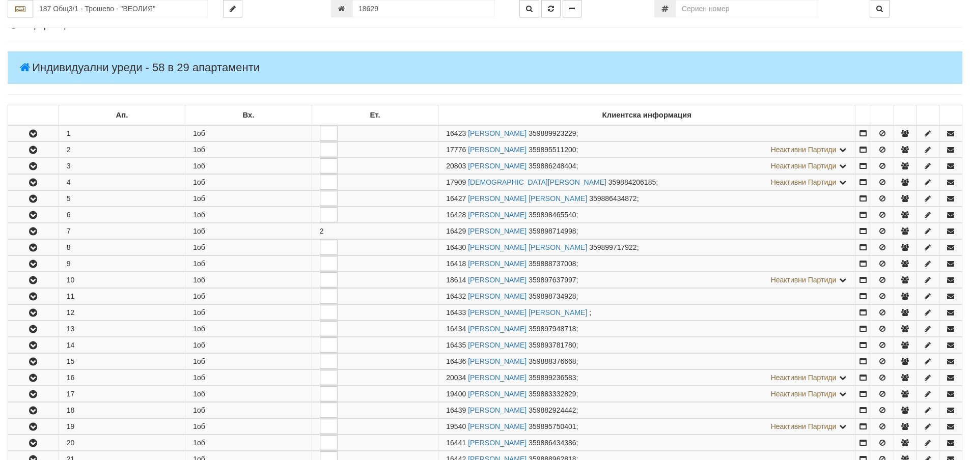
scroll to position [102, 0]
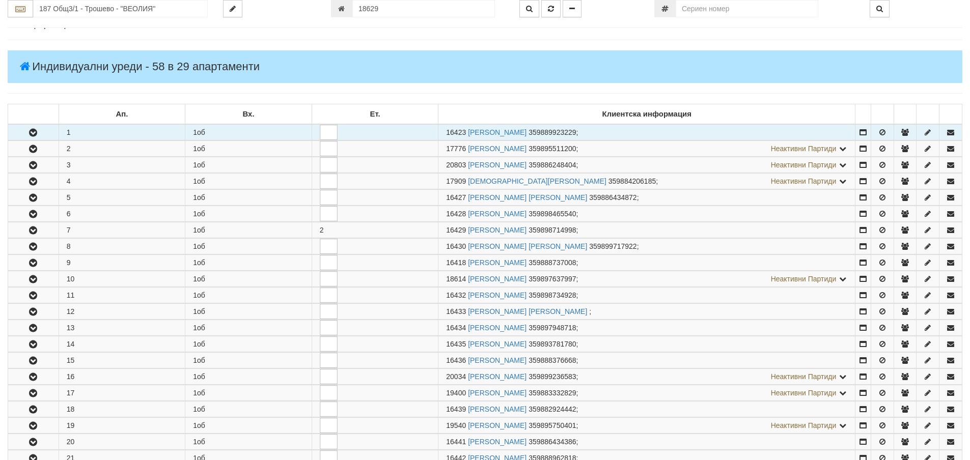
click at [42, 131] on button "button" at bounding box center [33, 132] width 50 height 15
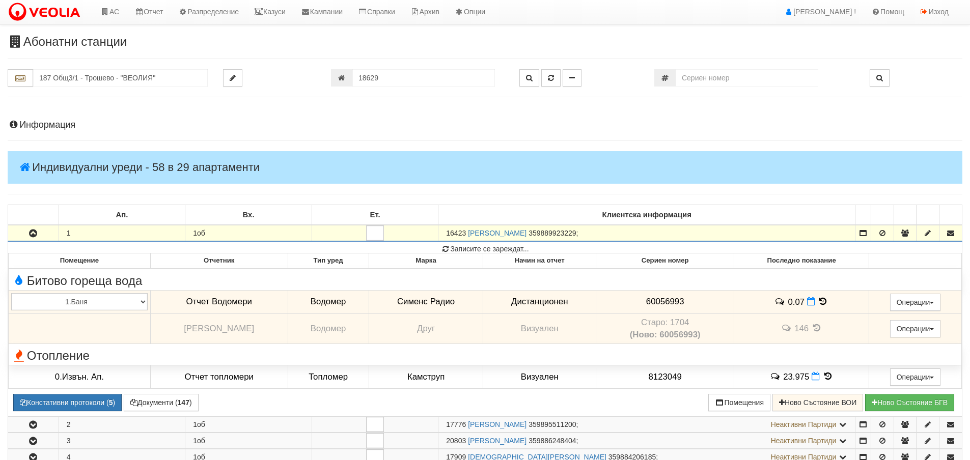
scroll to position [0, 0]
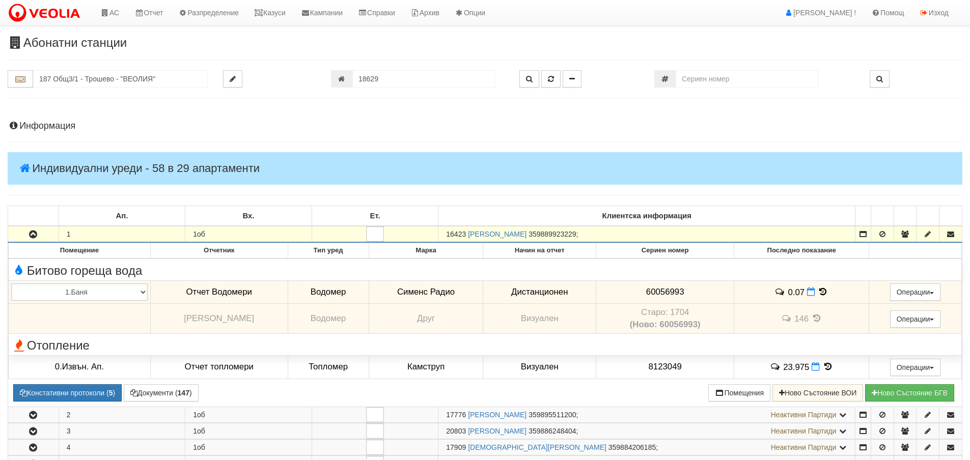
click at [48, 123] on h4 "Информация" at bounding box center [485, 126] width 955 height 10
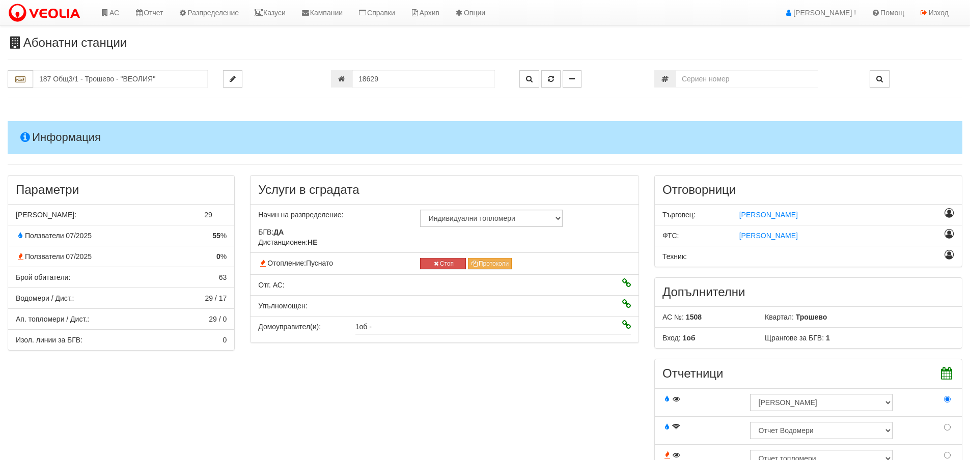
click at [50, 137] on h4 "Информация" at bounding box center [485, 137] width 955 height 33
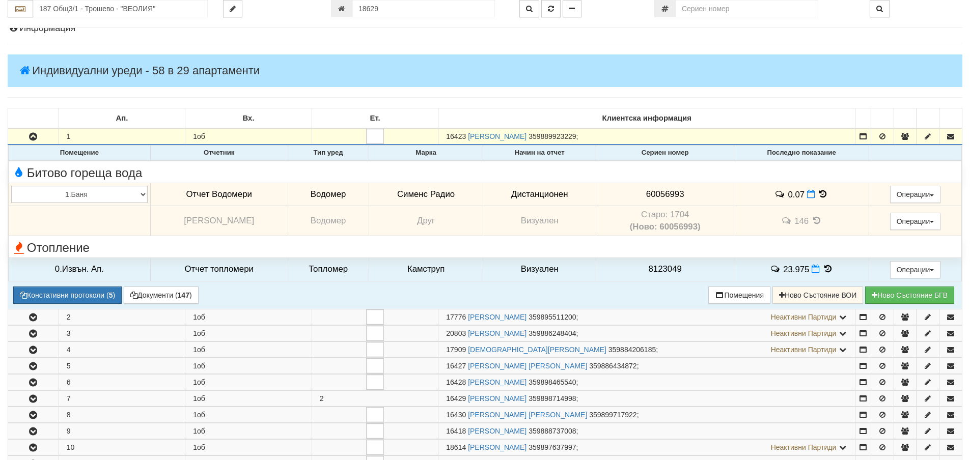
scroll to position [102, 0]
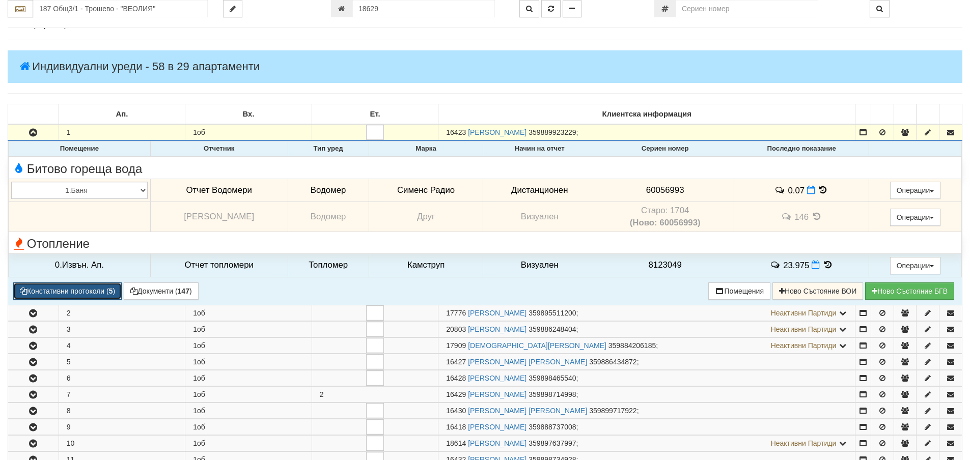
click at [102, 289] on button "Констативни протоколи ( 5 )" at bounding box center [67, 291] width 108 height 17
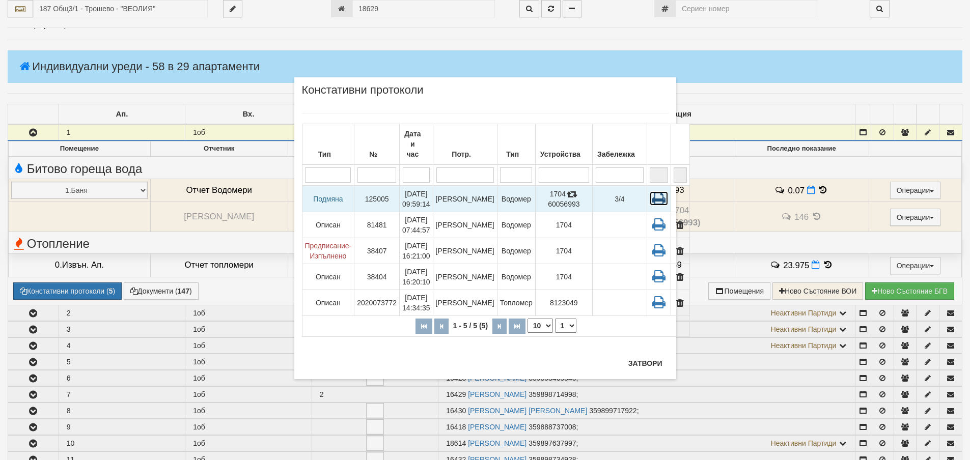
click at [650, 192] on icon at bounding box center [659, 199] width 18 height 14
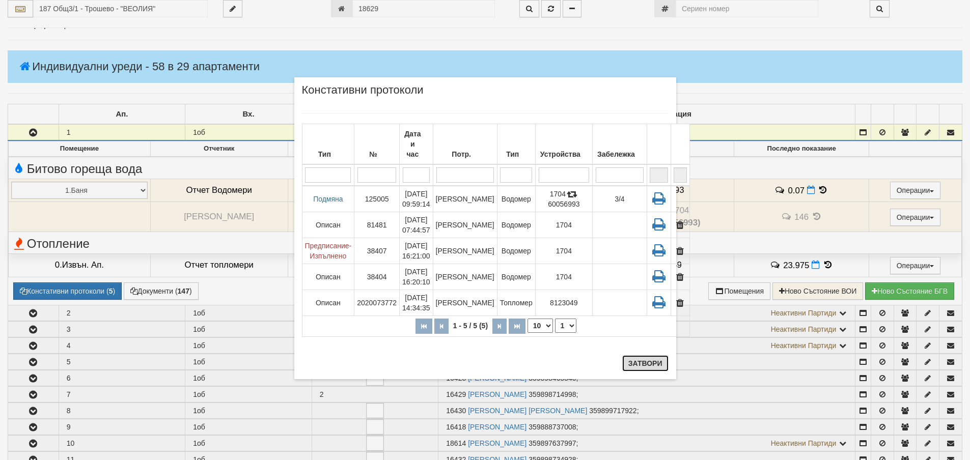
click at [637, 364] on button "Затвори" at bounding box center [645, 364] width 46 height 16
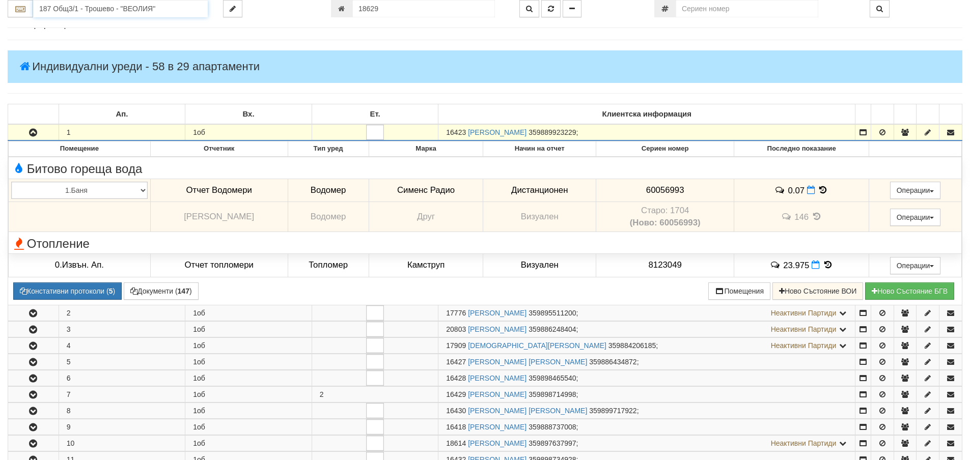
click at [49, 11] on input "187 Общ3/1 - Трошево - "ВЕОЛИЯ"" at bounding box center [120, 8] width 175 height 17
click at [51, 23] on div "120/1 - Младост - "ВЕОЛИЯ"" at bounding box center [121, 25] width 172 height 12
type input "120/1 - Младост - "ВЕОЛИЯ""
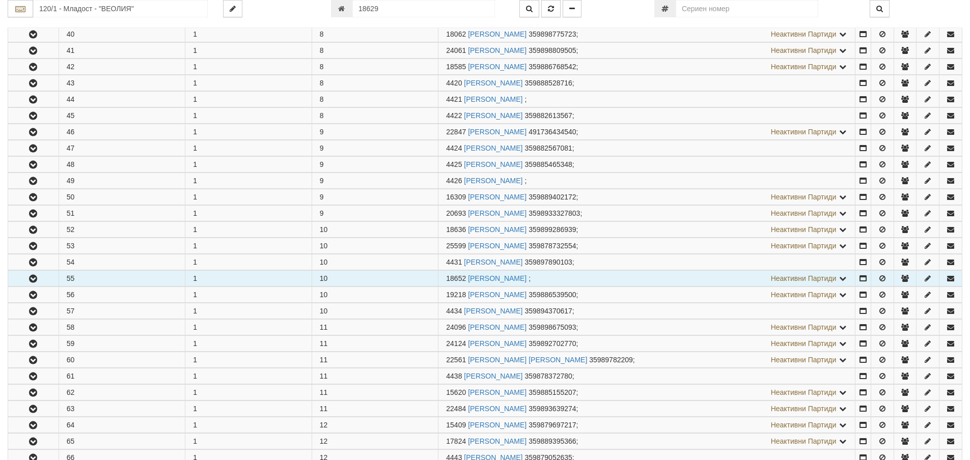
scroll to position [1010, 0]
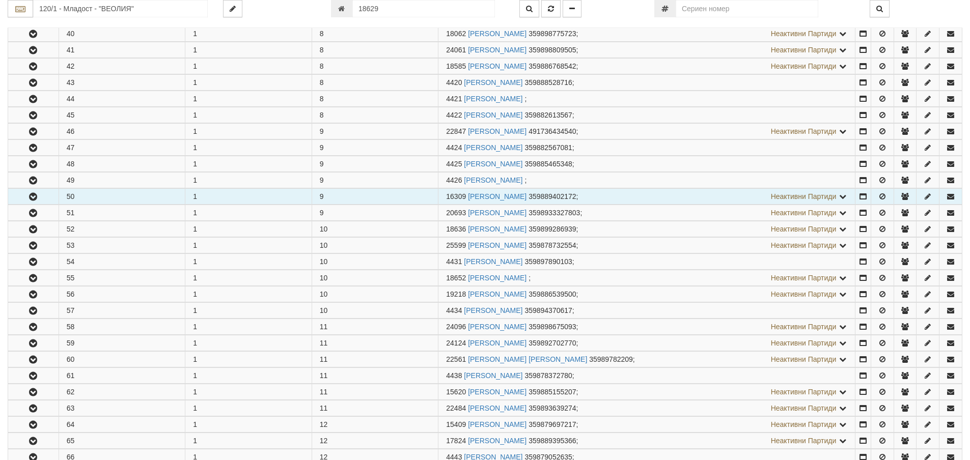
click at [38, 197] on icon "button" at bounding box center [33, 197] width 12 height 7
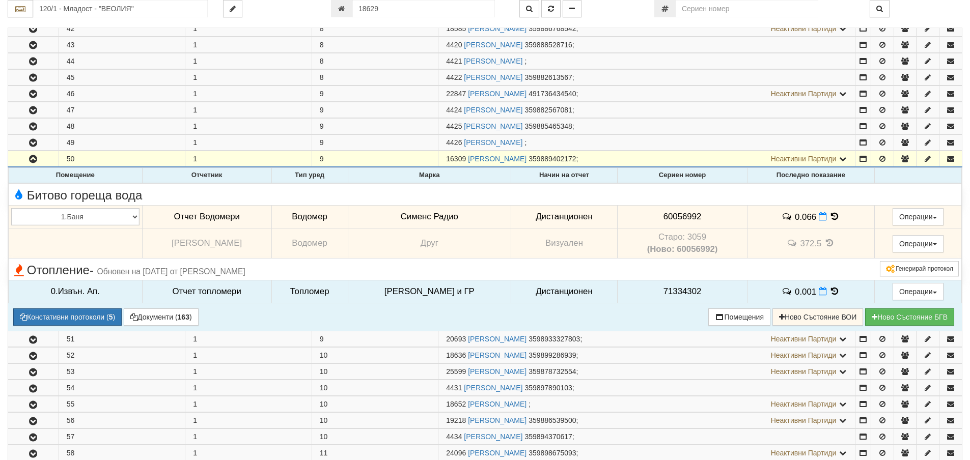
scroll to position [1163, 0]
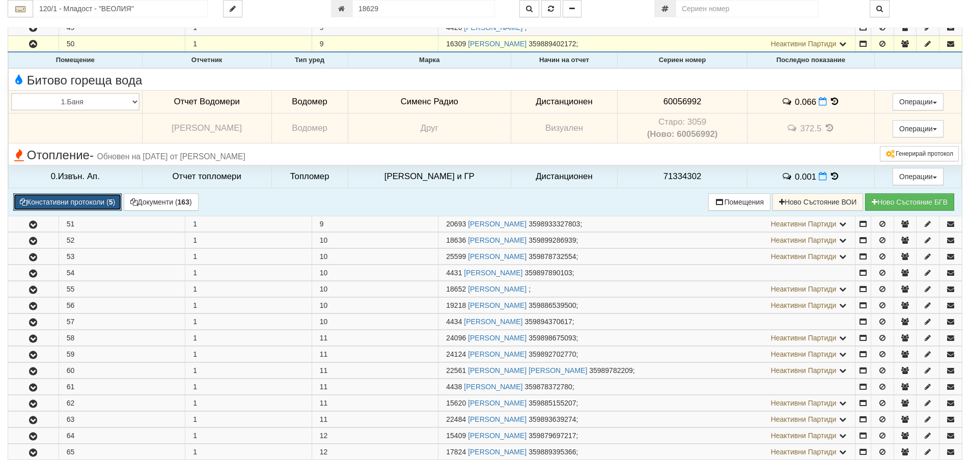
click at [79, 202] on button "Констативни протоколи ( 5 )" at bounding box center [67, 202] width 108 height 17
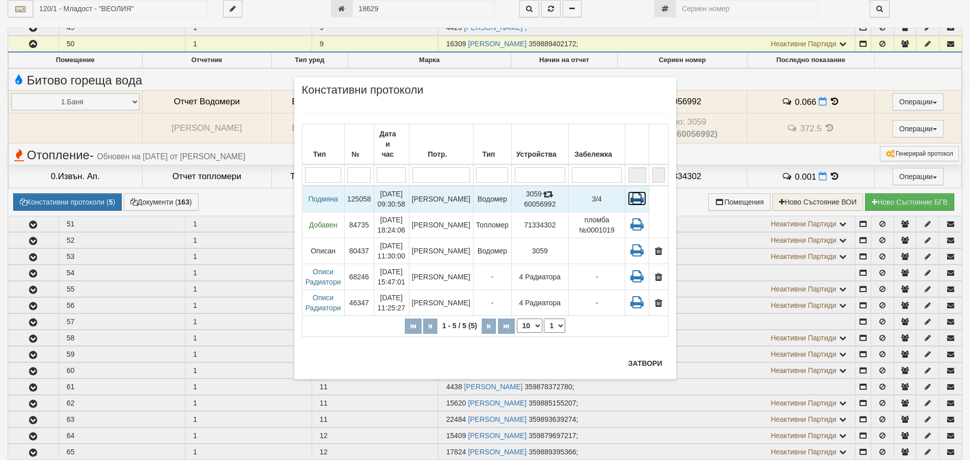
click at [640, 192] on icon at bounding box center [637, 199] width 18 height 14
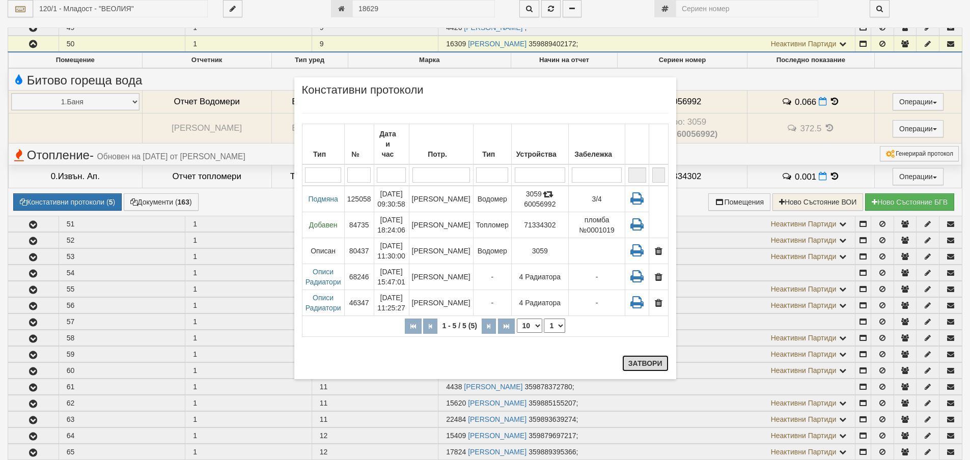
click at [652, 368] on button "Затвори" at bounding box center [645, 364] width 46 height 16
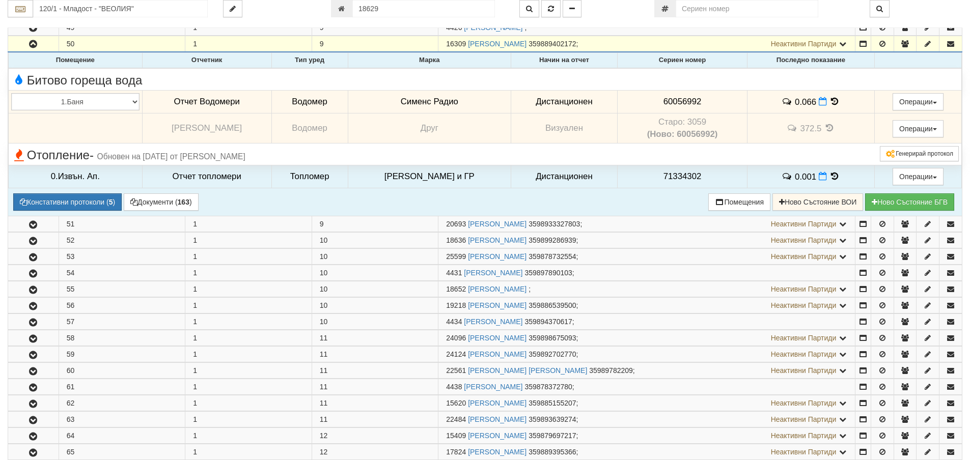
click at [824, 127] on icon at bounding box center [829, 128] width 11 height 9
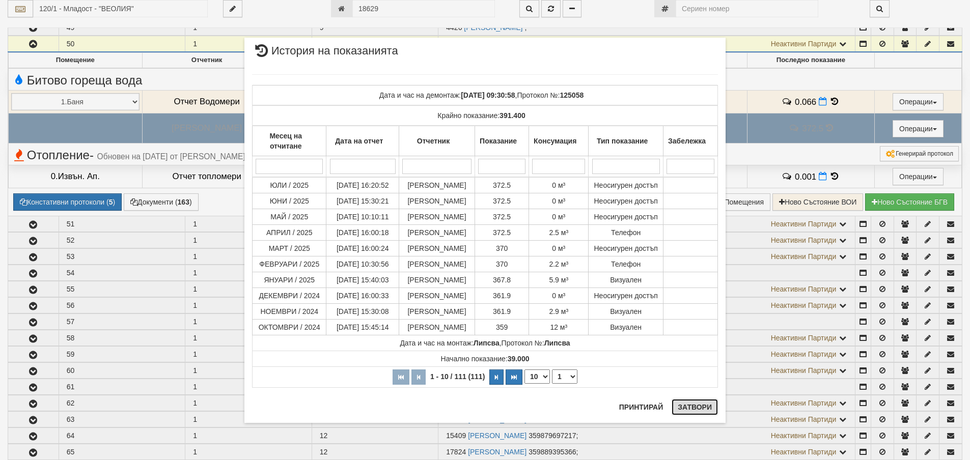
click at [682, 408] on button "Затвори" at bounding box center [695, 407] width 46 height 16
click at [682, 408] on div "× История на показанията Дата и час на демонтаж: 19/08/2025 09:30:58 , Протокол…" at bounding box center [485, 224] width 497 height 449
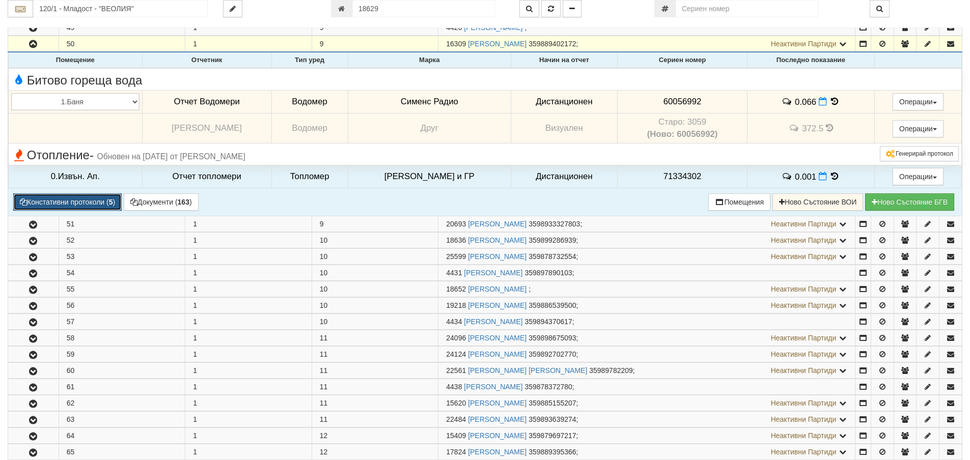
click at [47, 200] on button "Констативни протоколи ( 5 )" at bounding box center [67, 202] width 108 height 17
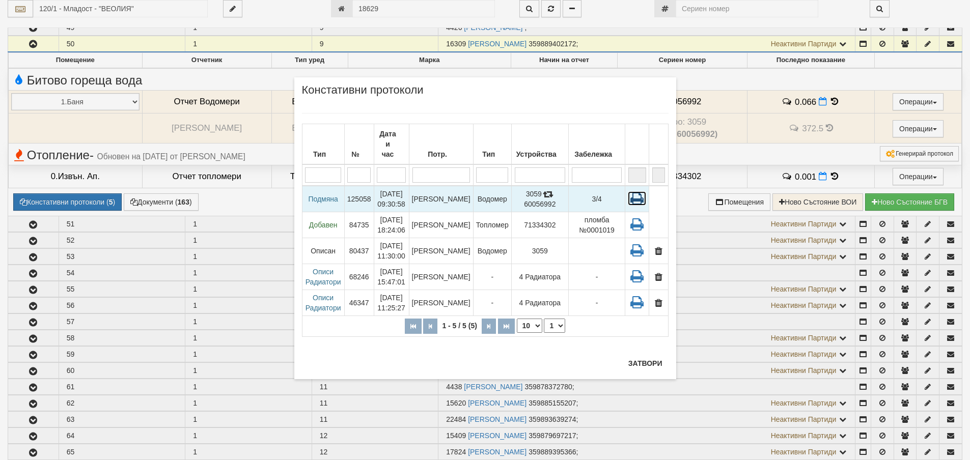
click at [638, 192] on icon at bounding box center [637, 199] width 18 height 14
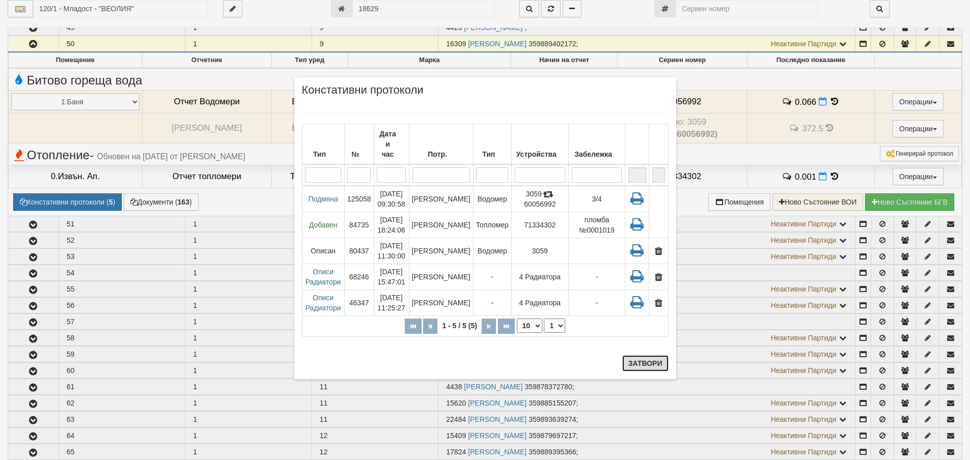
click at [645, 366] on button "Затвори" at bounding box center [645, 364] width 46 height 16
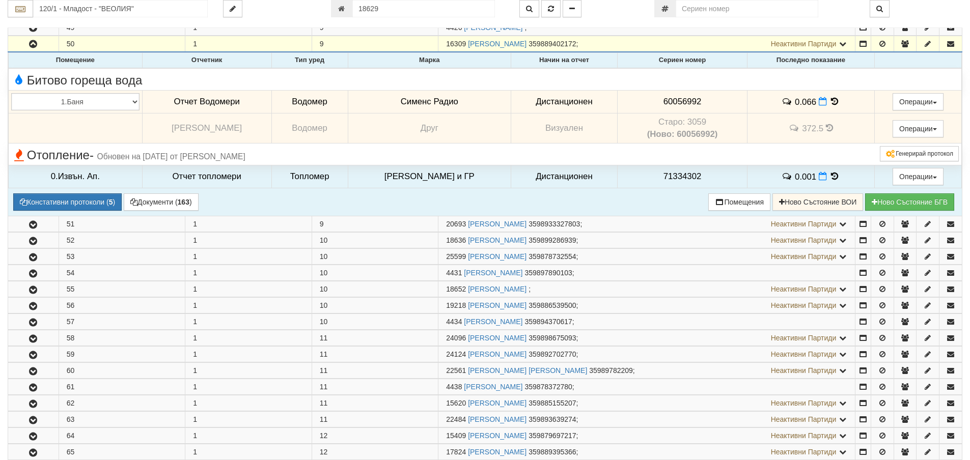
click at [826, 128] on icon at bounding box center [829, 128] width 7 height 9
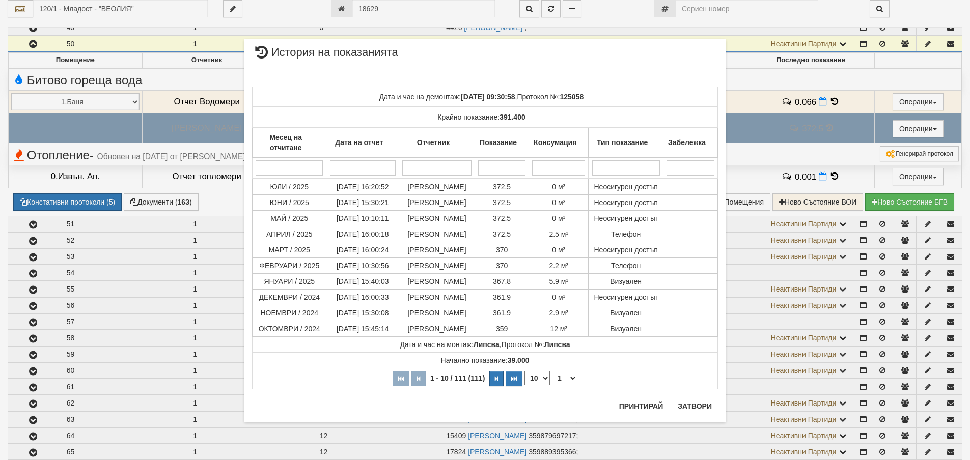
click at [547, 377] on select "10 20 30 40" at bounding box center [537, 378] width 25 height 14
select select "40"
click at [525, 386] on select "10 20 30 40" at bounding box center [537, 378] width 25 height 14
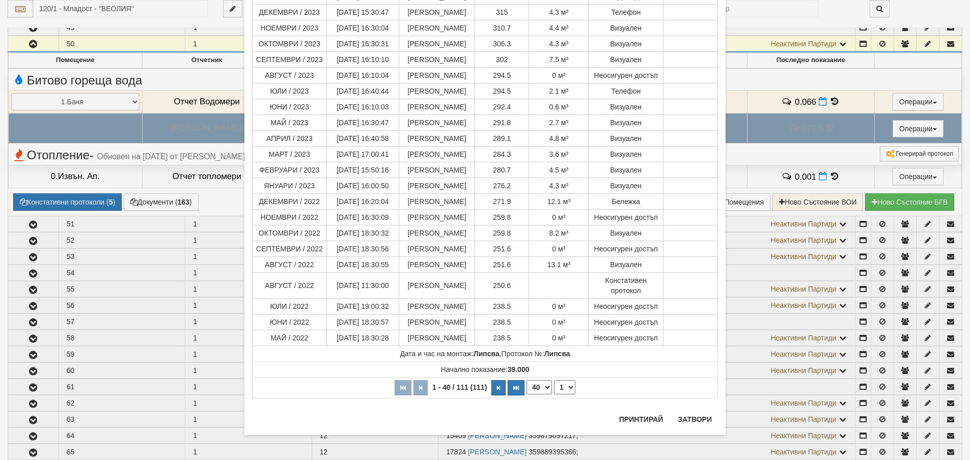
scroll to position [461, 0]
click at [695, 419] on button "Затвори" at bounding box center [695, 419] width 46 height 16
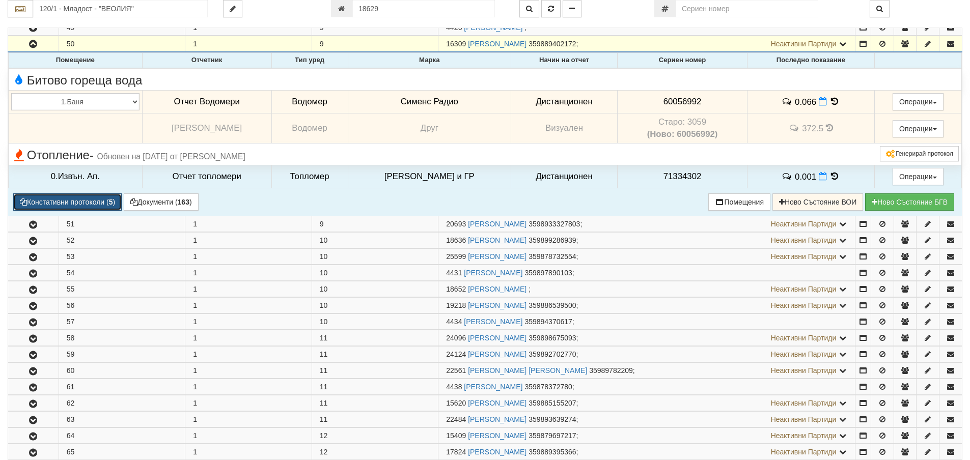
click at [55, 204] on button "Констативни протоколи ( 5 )" at bounding box center [67, 202] width 108 height 17
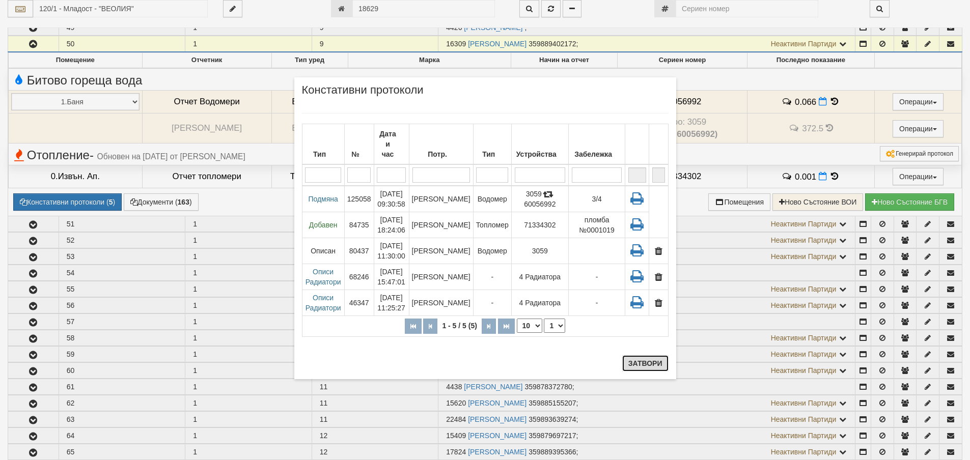
click at [651, 357] on button "Затвори" at bounding box center [645, 364] width 46 height 16
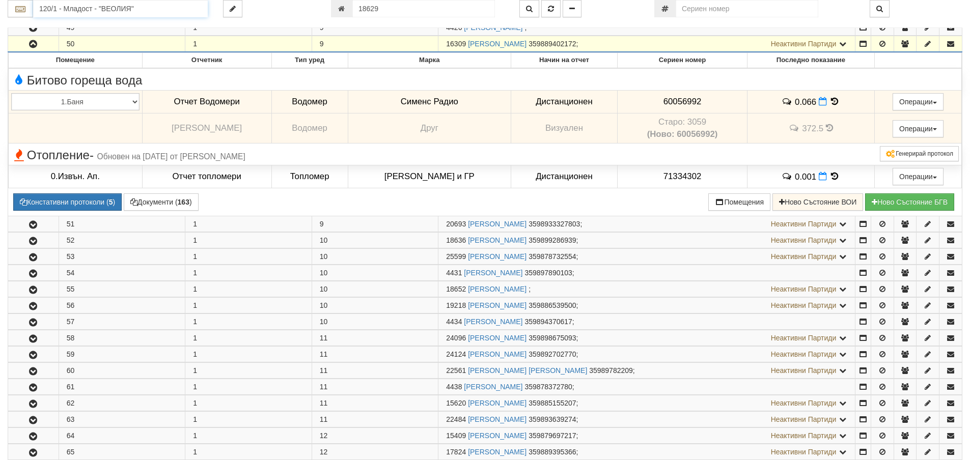
click at [81, 9] on input "120/1 - Младост - "ВЕОЛИЯ"" at bounding box center [120, 8] width 175 height 17
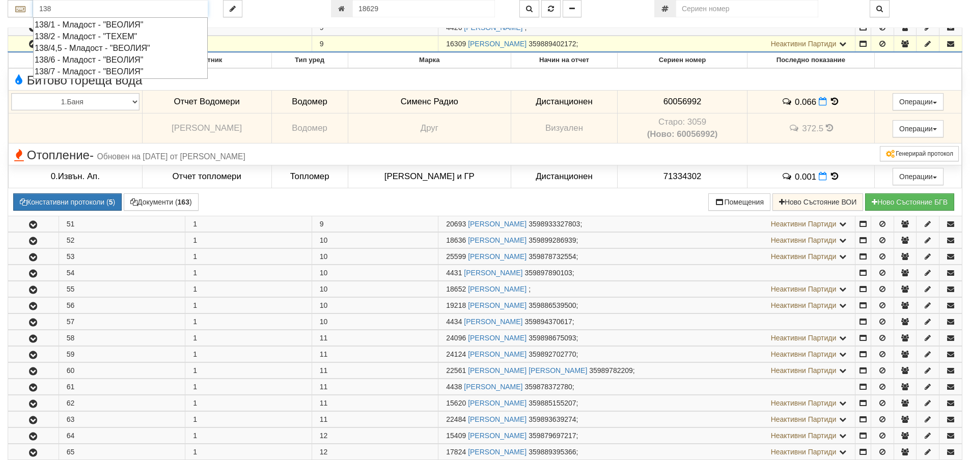
click at [71, 73] on div "138/7 - Младост - "ВЕОЛИЯ"" at bounding box center [121, 72] width 172 height 12
type input "138/7 - Младост - "ВЕОЛИЯ""
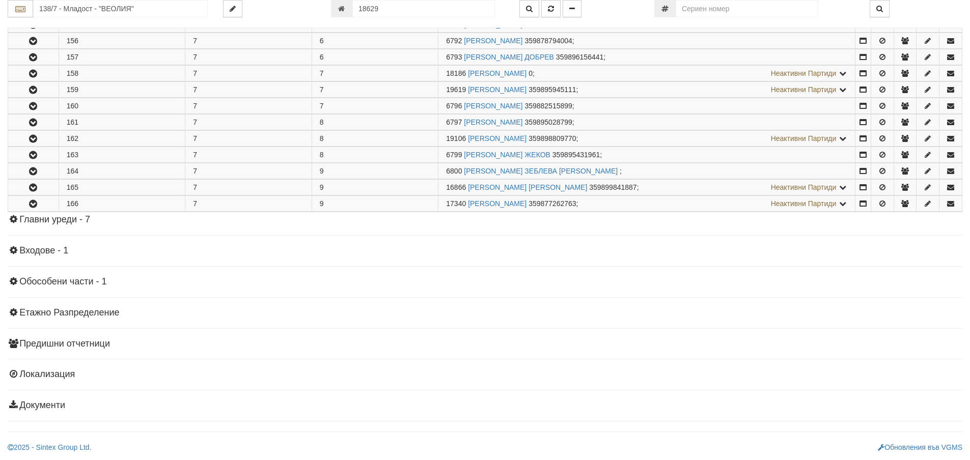
scroll to position [0, 0]
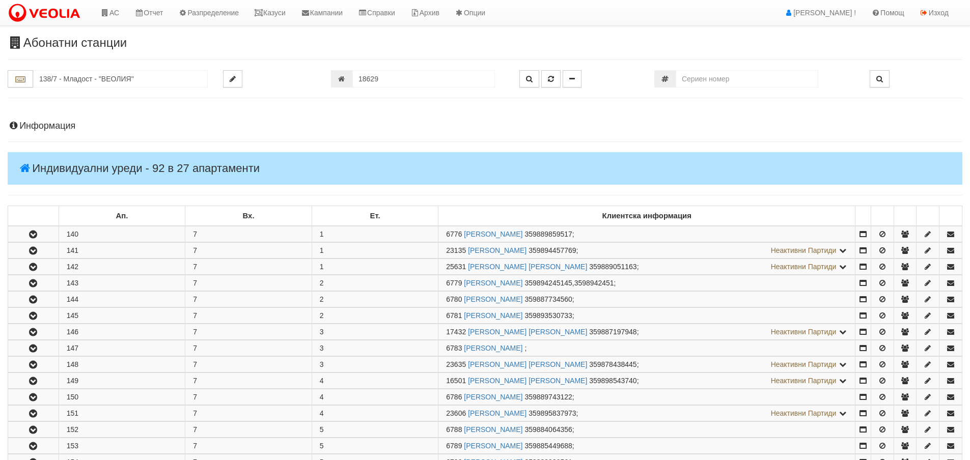
click at [49, 127] on h4 "Информация" at bounding box center [485, 126] width 955 height 10
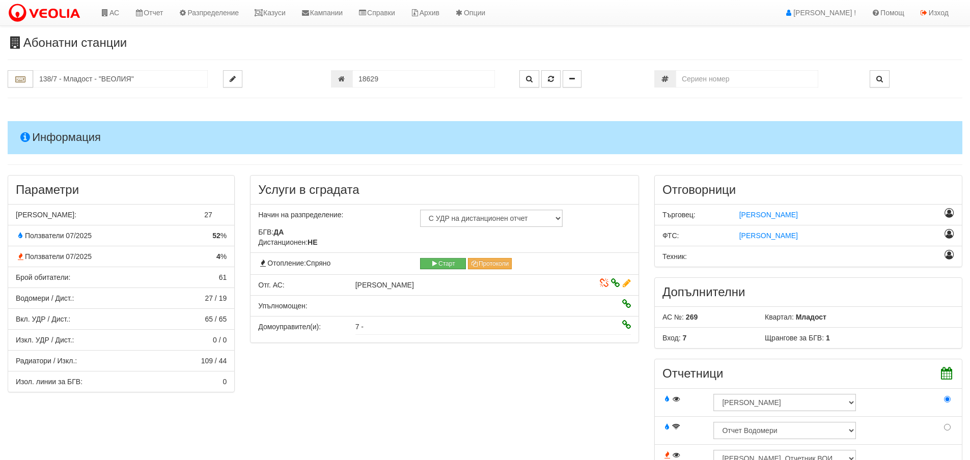
click at [51, 140] on h4 "Информация" at bounding box center [485, 137] width 955 height 33
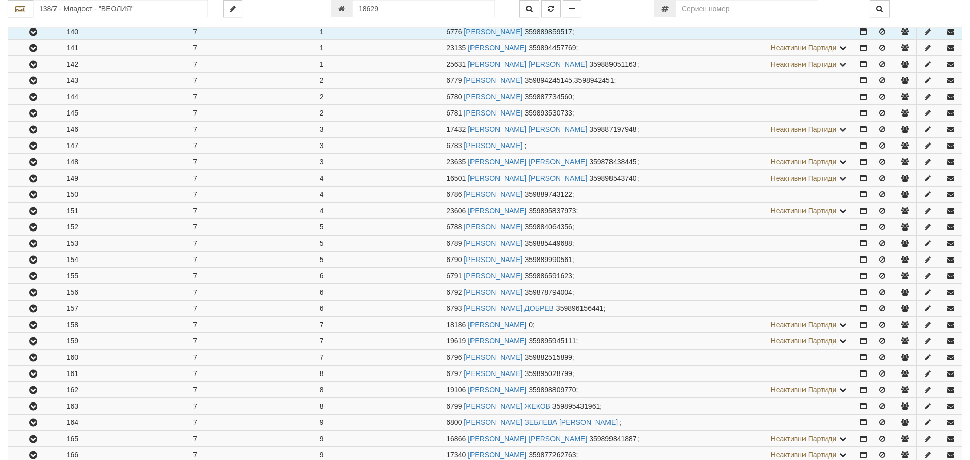
scroll to position [204, 0]
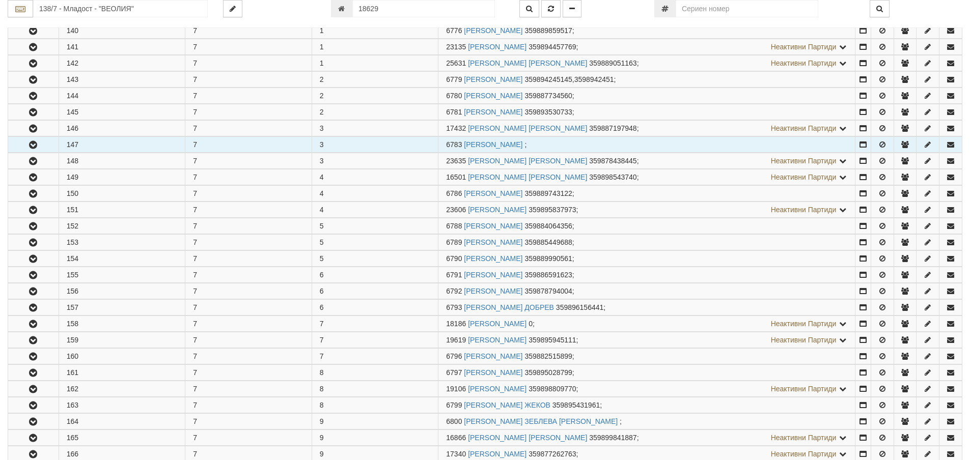
click at [29, 146] on icon "button" at bounding box center [33, 145] width 12 height 7
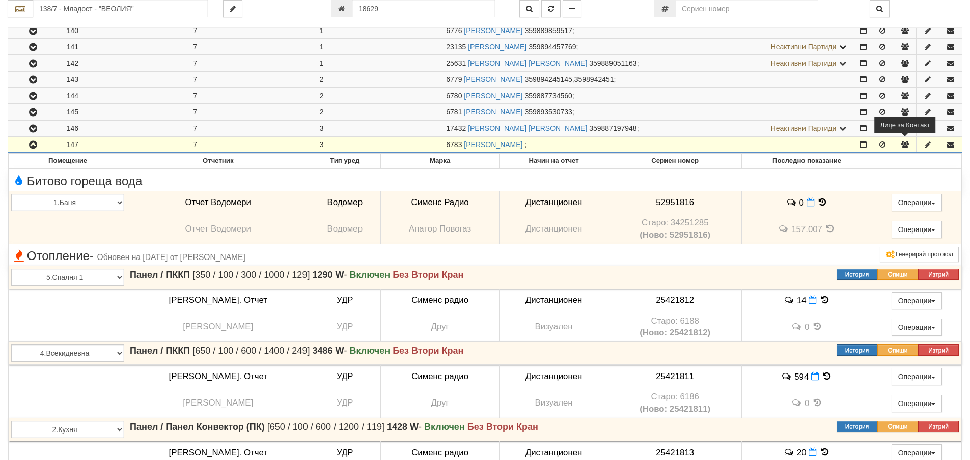
click at [906, 144] on icon "button" at bounding box center [905, 144] width 9 height 7
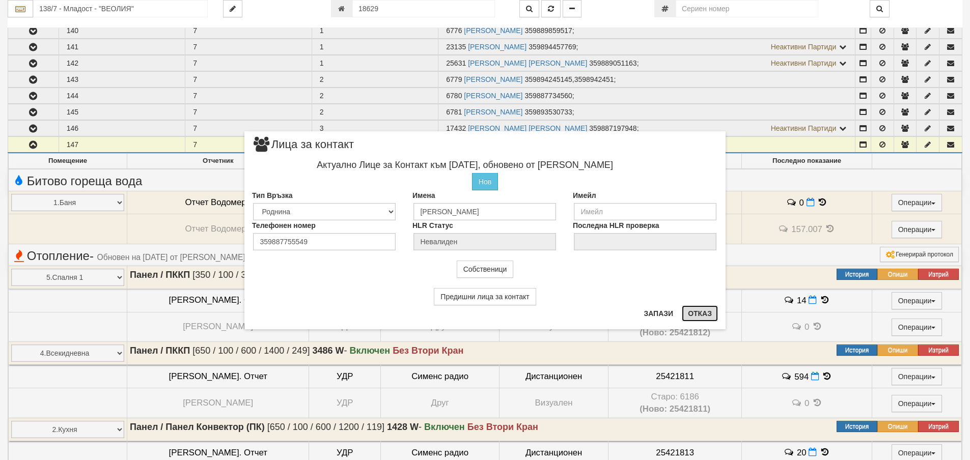
click at [703, 312] on button "Отказ" at bounding box center [700, 314] width 36 height 16
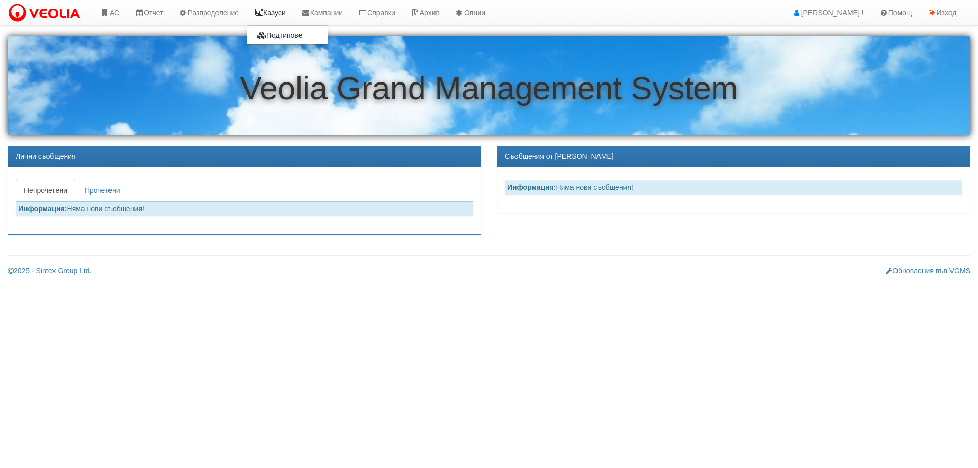
click at [260, 16] on link "Казуси" at bounding box center [270, 12] width 47 height 25
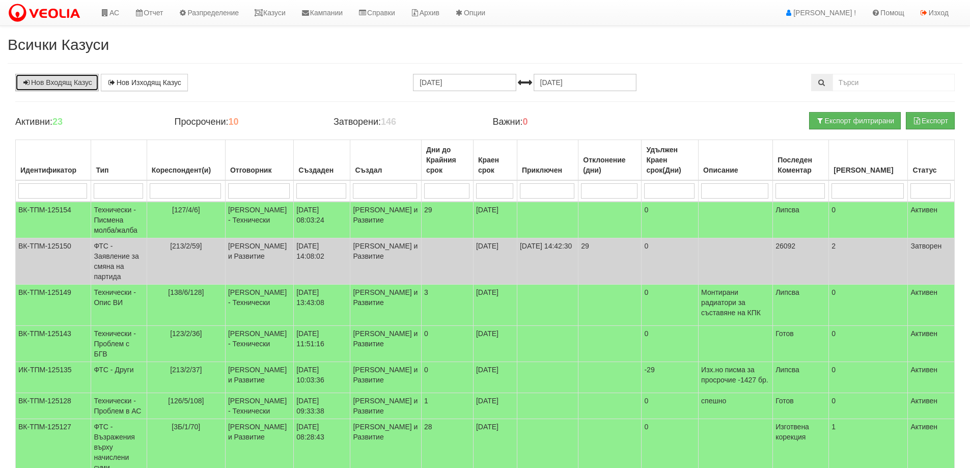
click at [44, 84] on link "Нов Входящ Казус" at bounding box center [57, 82] width 84 height 17
click at [288, 13] on link "Казуси" at bounding box center [270, 12] width 47 height 25
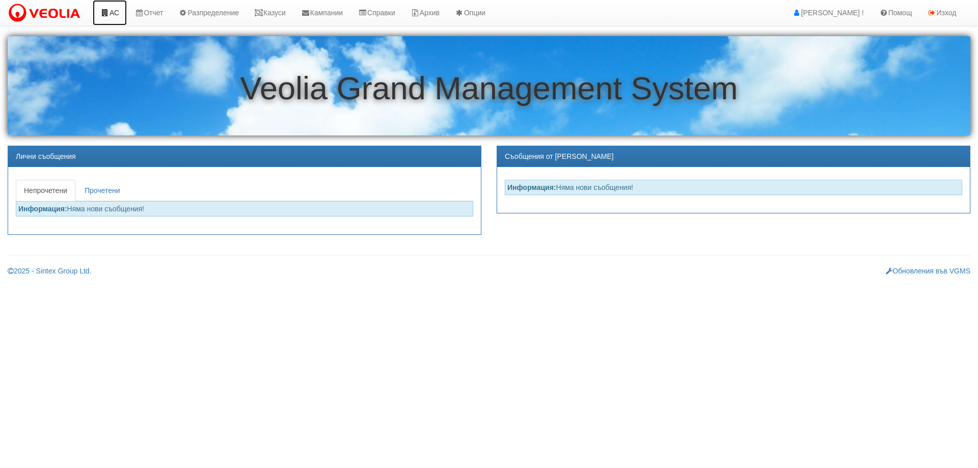
click at [117, 12] on link "АС" at bounding box center [110, 12] width 34 height 25
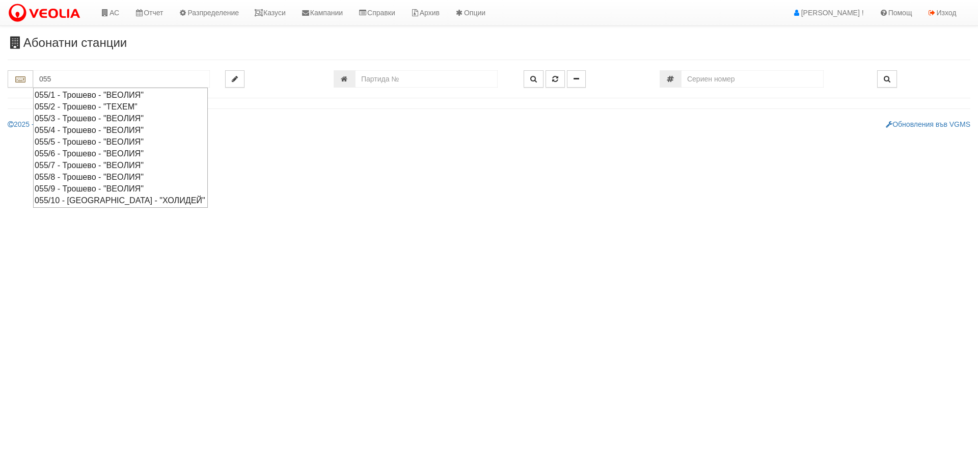
click at [83, 164] on div "055/7 - Трошево - "ВЕОЛИЯ"" at bounding box center [121, 165] width 172 height 12
type input "055/7 - Трошево - "ВЕОЛИЯ""
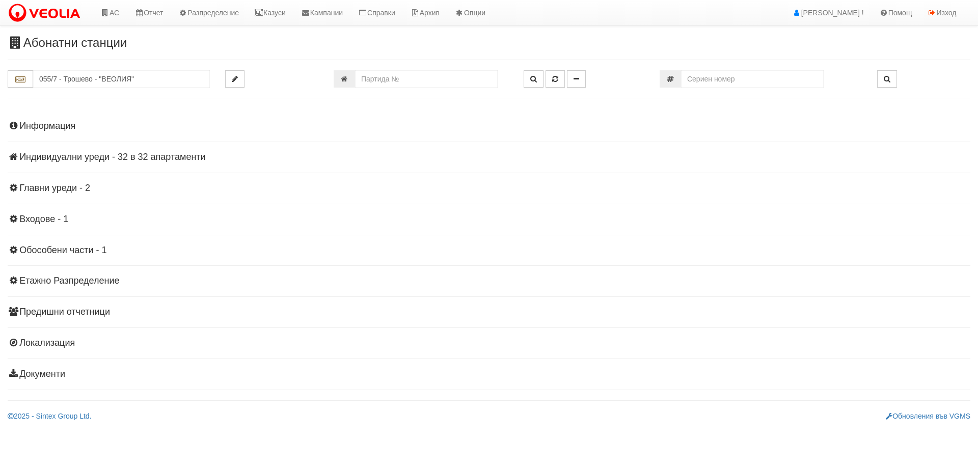
click at [62, 128] on h4 "Информация" at bounding box center [489, 126] width 963 height 10
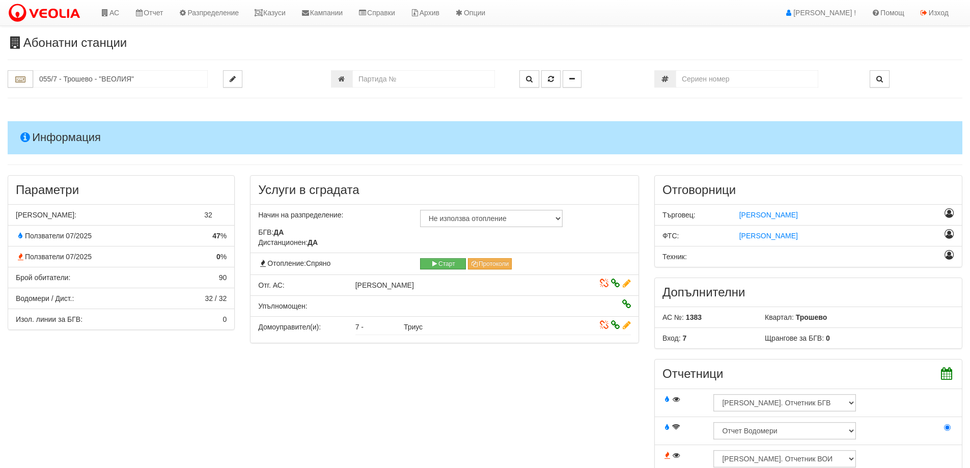
click at [75, 133] on h4 "Информация" at bounding box center [485, 137] width 955 height 33
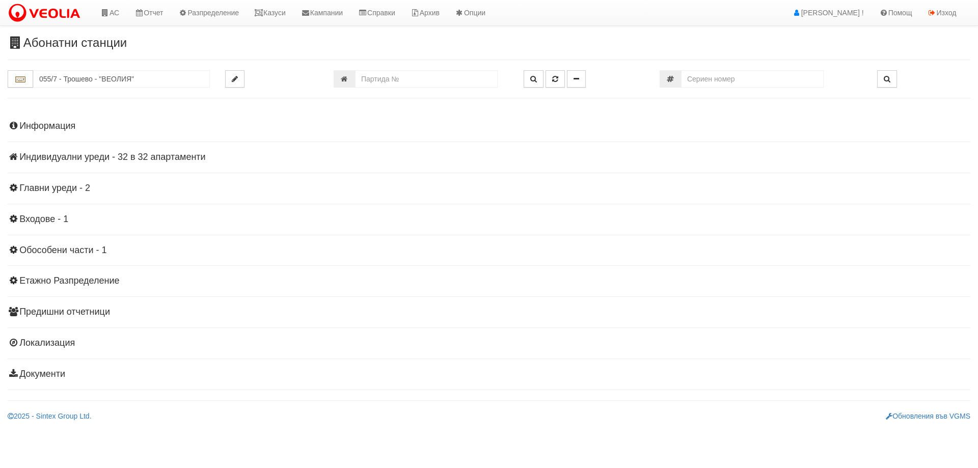
click at [56, 155] on h4 "Индивидуални уреди - 32 в 32 апартаменти" at bounding box center [489, 157] width 963 height 10
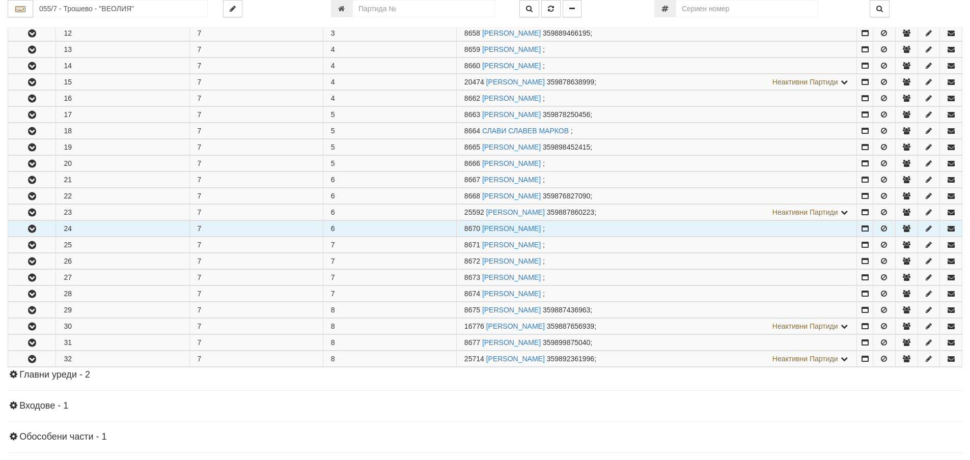
scroll to position [407, 0]
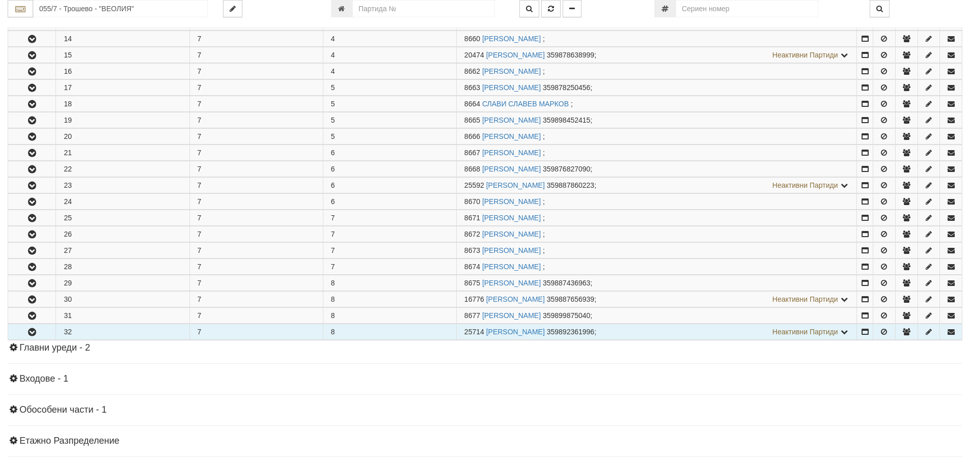
click at [38, 335] on button "button" at bounding box center [31, 331] width 47 height 15
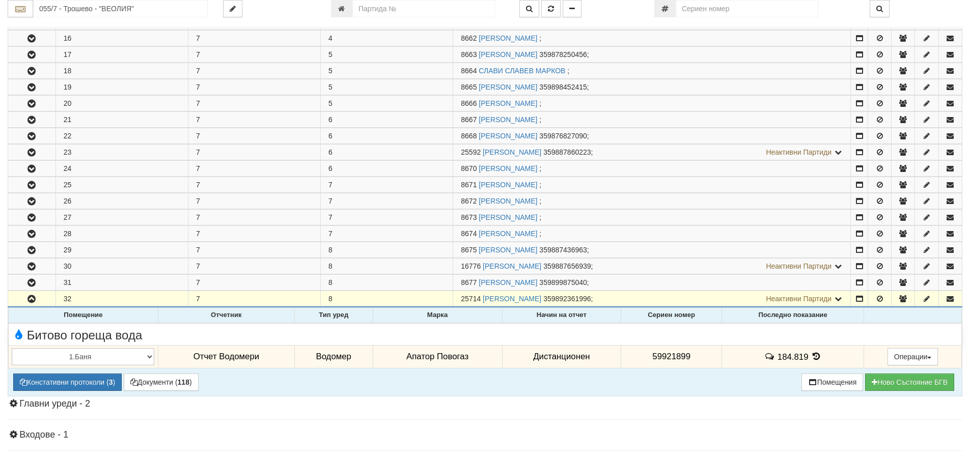
scroll to position [458, 0]
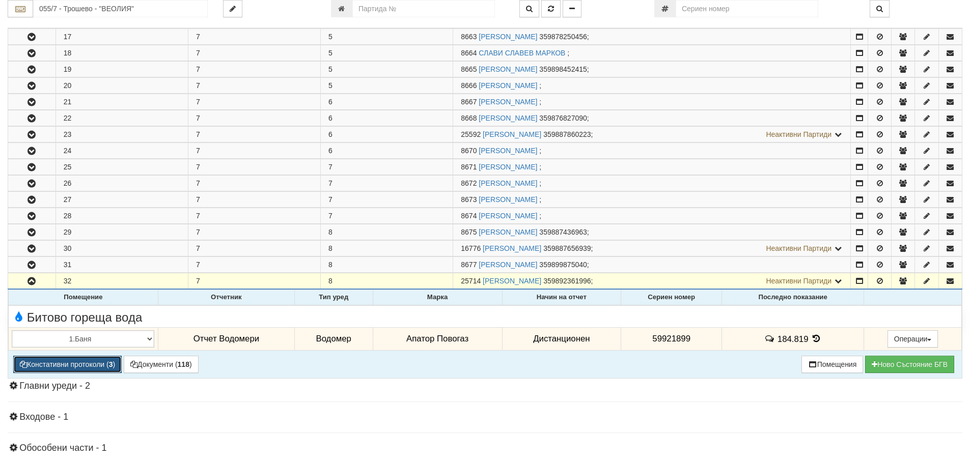
click at [82, 363] on button "Констативни протоколи ( 3 )" at bounding box center [67, 364] width 108 height 17
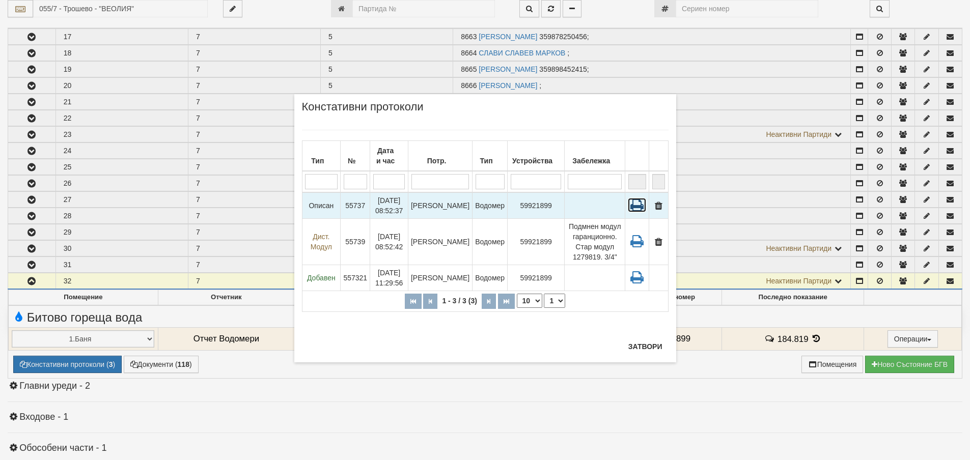
click at [637, 207] on icon at bounding box center [637, 205] width 18 height 14
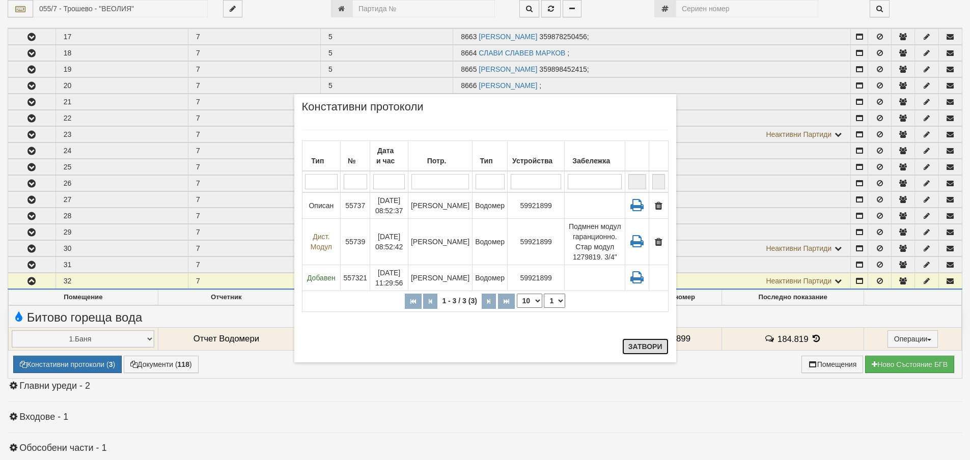
drag, startPoint x: 643, startPoint y: 339, endPoint x: 649, endPoint y: 345, distance: 8.3
click at [643, 341] on button "Затвори" at bounding box center [645, 347] width 46 height 16
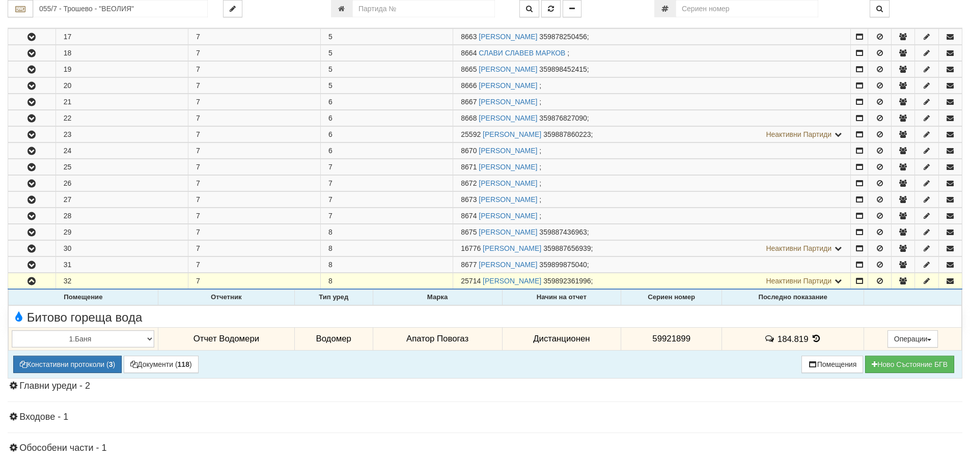
click at [813, 337] on icon at bounding box center [816, 339] width 11 height 9
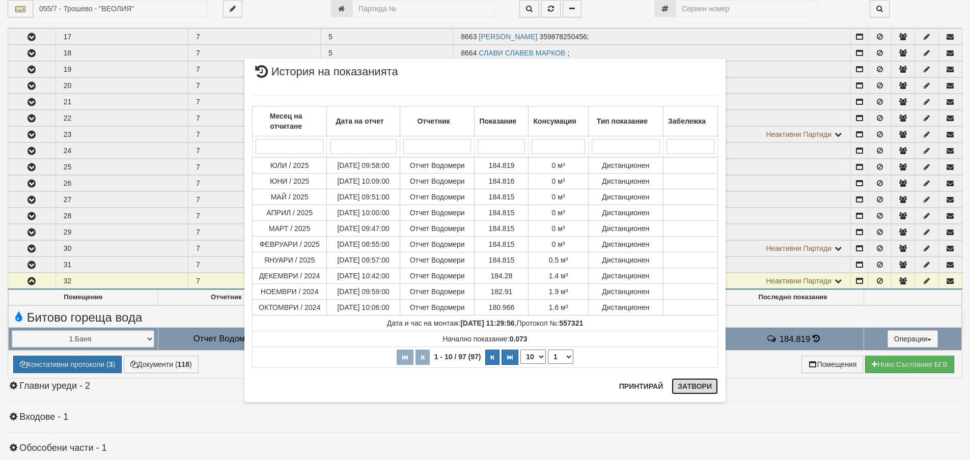
click at [689, 385] on button "Затвори" at bounding box center [695, 386] width 46 height 16
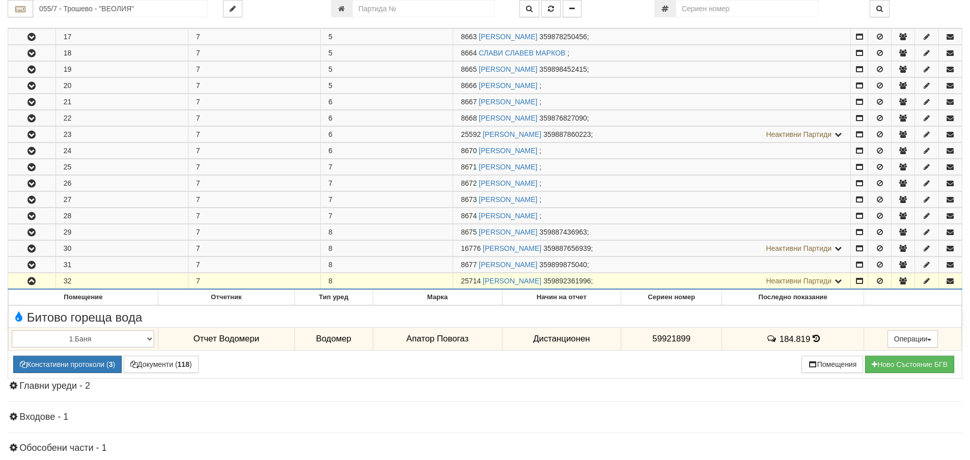
drag, startPoint x: 697, startPoint y: 407, endPoint x: 695, endPoint y: 413, distance: 5.5
click at [697, 409] on div "Информация Параметри Брой Апартаменти: 32 Ползватели 07/2025 47 % 0 % 90" at bounding box center [485, 119] width 955 height 938
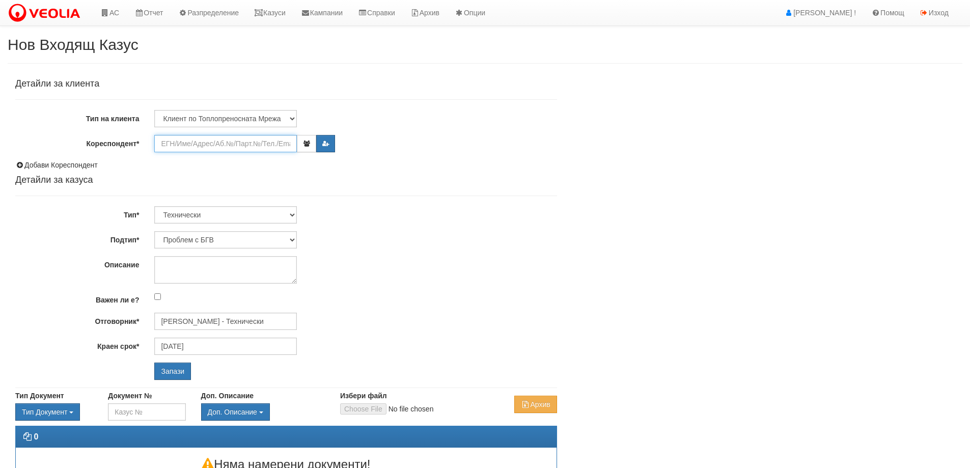
click at [178, 141] on input "Кореспондент*" at bounding box center [225, 143] width 143 height 17
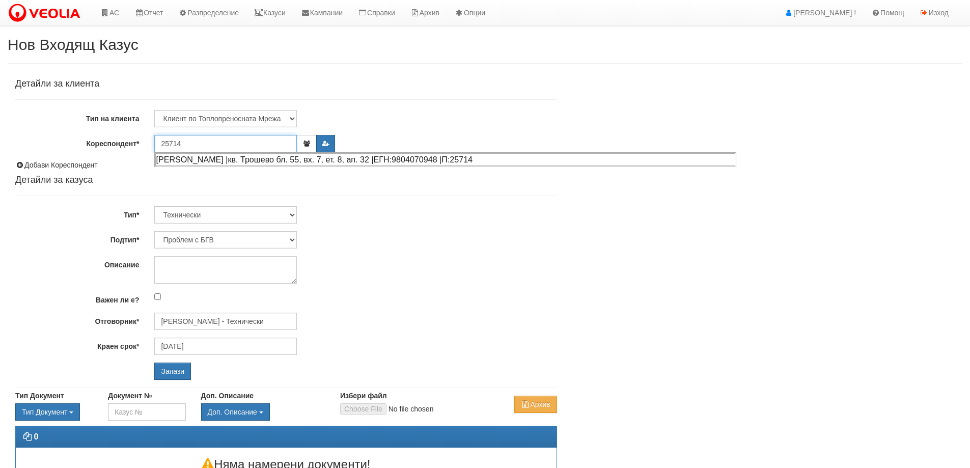
click at [200, 161] on div "[PERSON_NAME] |кв. Трошево бл. 55, вх. 7, ет. 8, ап. 32 |ЕГН:9804070948 |П:25714" at bounding box center [445, 159] width 580 height 13
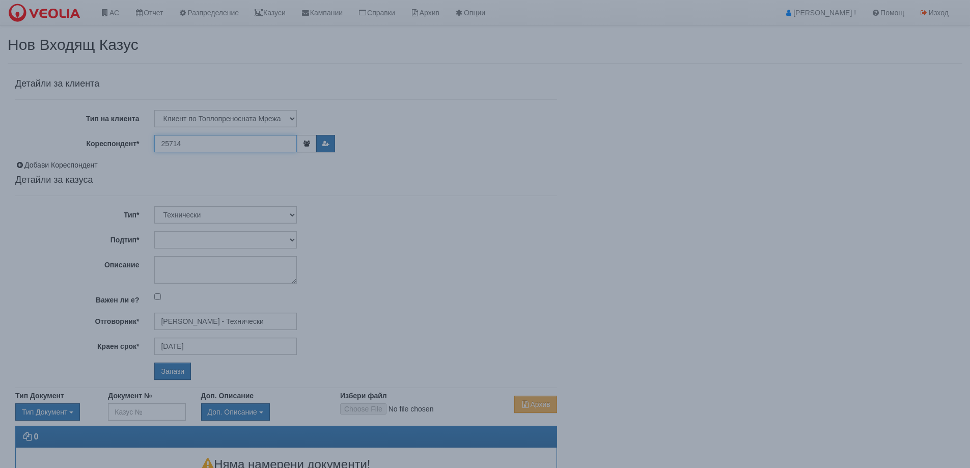
type input "[PERSON_NAME]"
type input "[PERSON_NAME] - Технически"
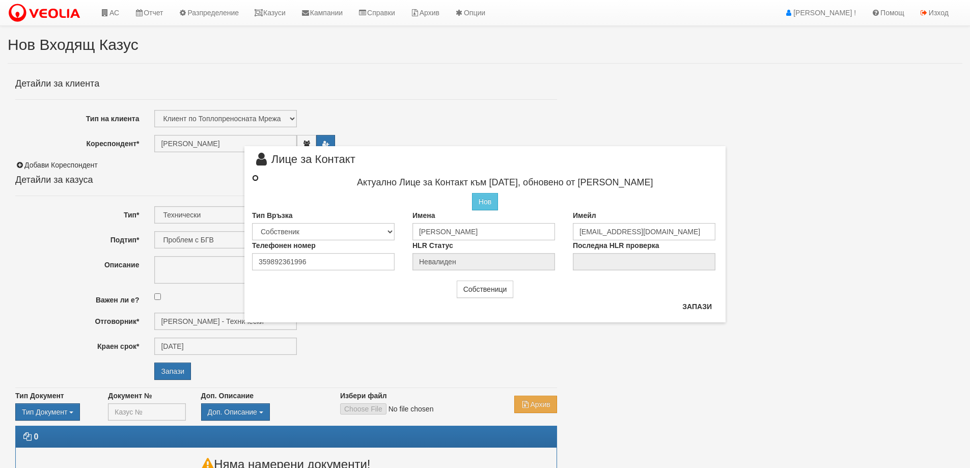
click at [257, 181] on input "radio" at bounding box center [255, 178] width 7 height 7
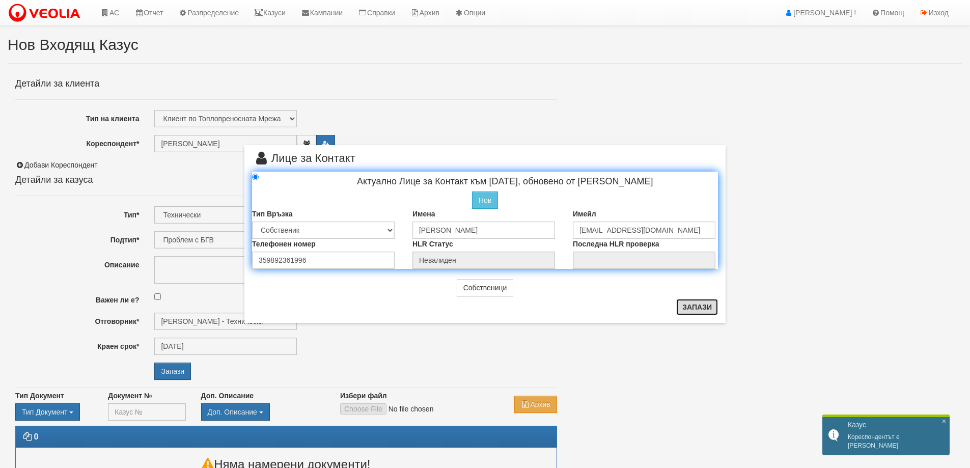
click at [694, 305] on button "Запази" at bounding box center [697, 307] width 42 height 16
radio input "true"
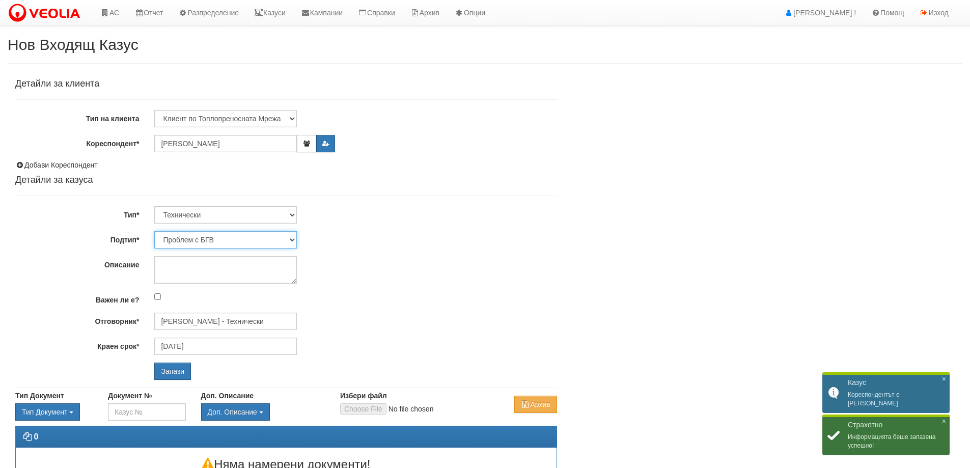
click at [217, 239] on select "Проблем с БГВ Теч ВОИ Теч БГВ Теч в АС Теч от водомер Проблем в АС Интервенция …" at bounding box center [225, 239] width 143 height 17
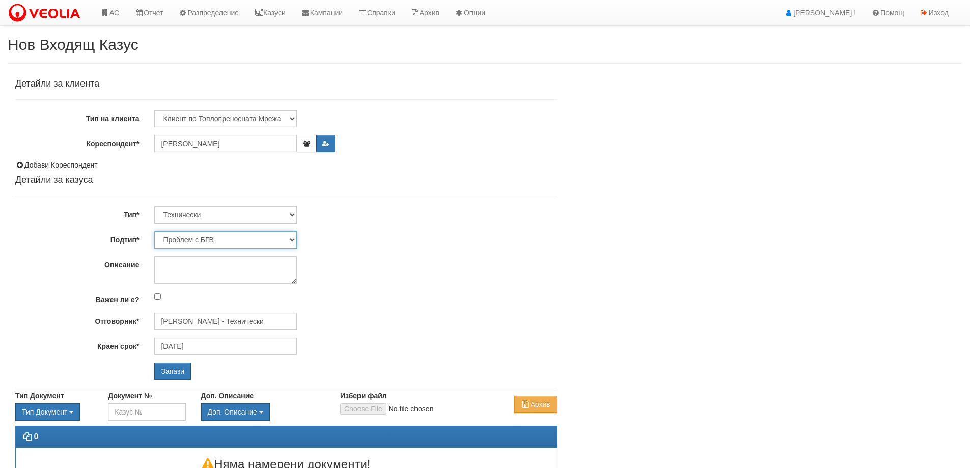
select select "Пломбиране на водомер"
click at [154, 231] on select "Проблем с БГВ Теч ВОИ Теч БГВ Теч в АС Теч от водомер Проблем в АС Интервенция …" at bounding box center [225, 239] width 143 height 17
type input "[DATE]"
type input "[PERSON_NAME] - Технически"
click at [168, 373] on input "Запази" at bounding box center [172, 371] width 37 height 17
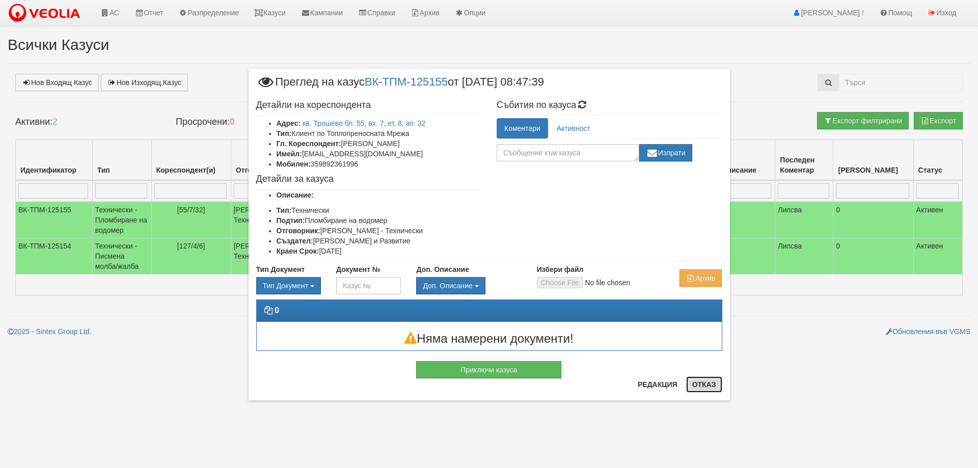
click at [702, 385] on button "Отказ" at bounding box center [704, 384] width 36 height 16
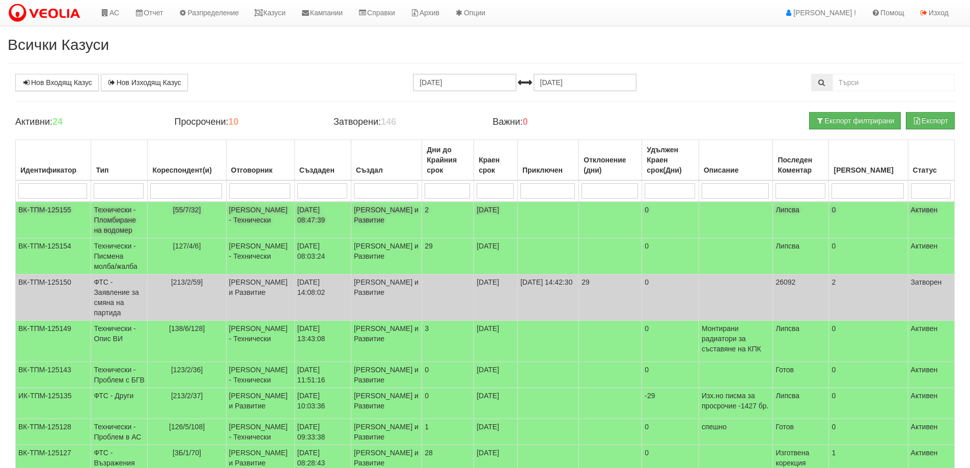
click at [128, 225] on td "Технически - Пломбиране на водомер" at bounding box center [119, 220] width 57 height 37
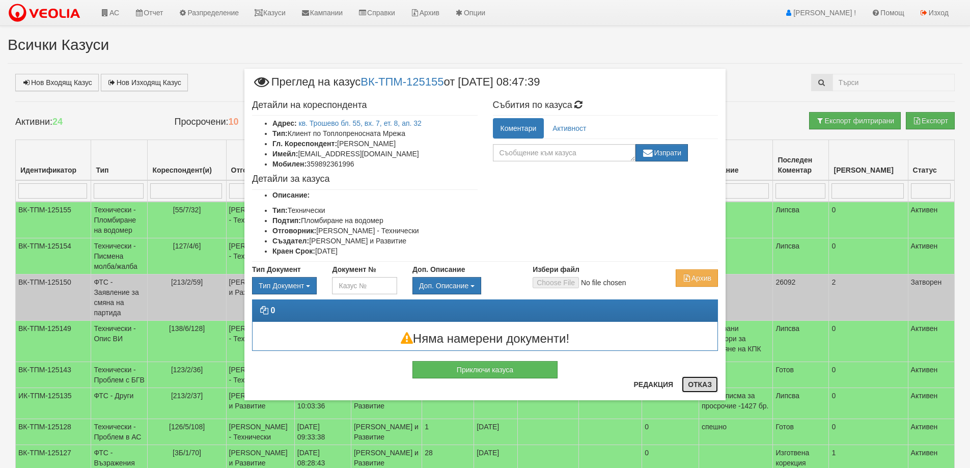
click at [703, 384] on button "Отказ" at bounding box center [700, 384] width 36 height 16
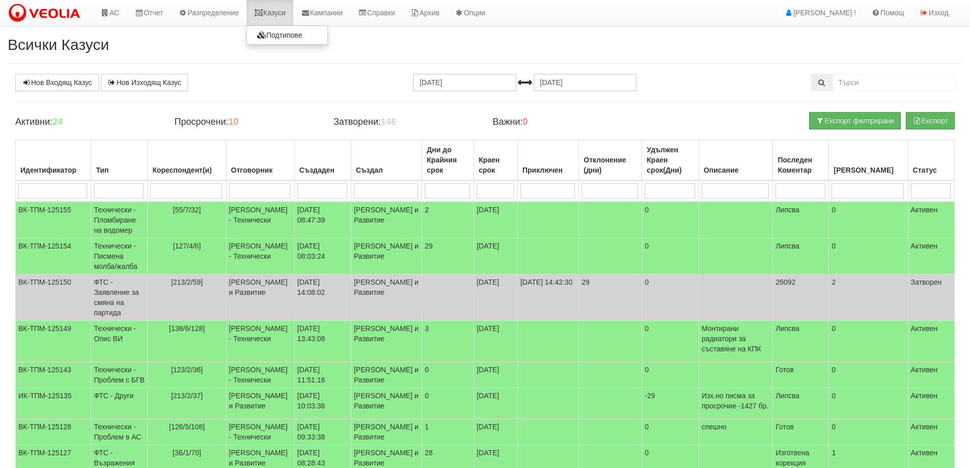
click at [280, 14] on link "Казуси" at bounding box center [270, 12] width 47 height 25
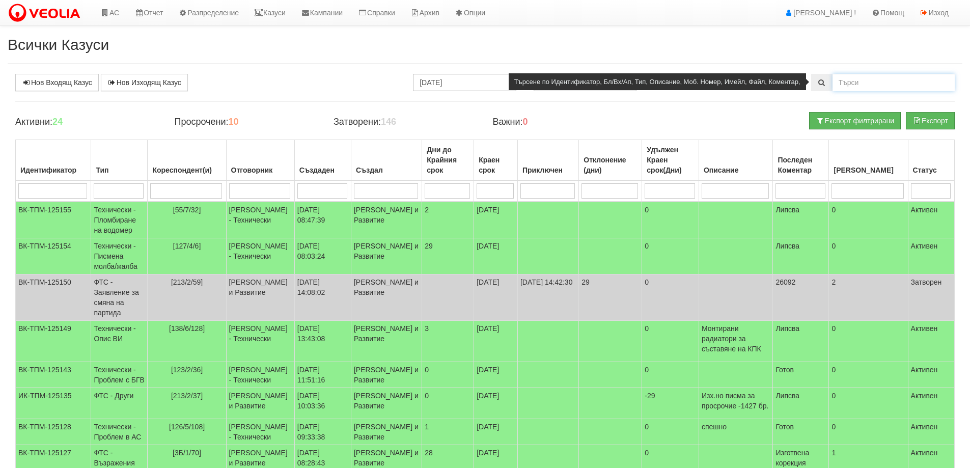
click at [851, 80] on input "text" at bounding box center [894, 82] width 122 height 17
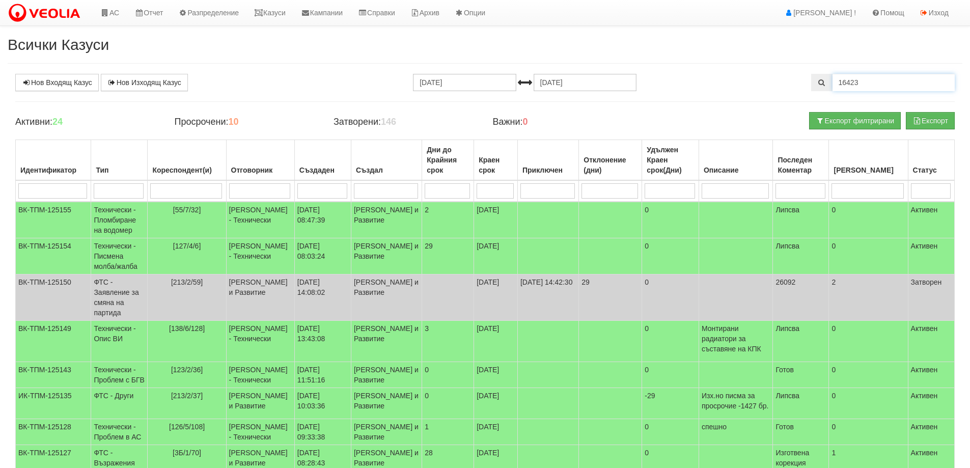
type input "16423"
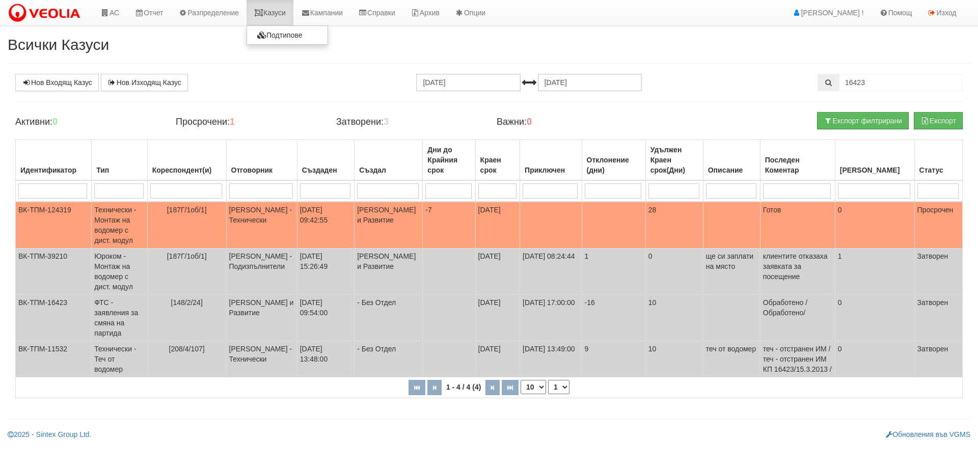
click at [273, 13] on link "Казуси" at bounding box center [270, 12] width 47 height 25
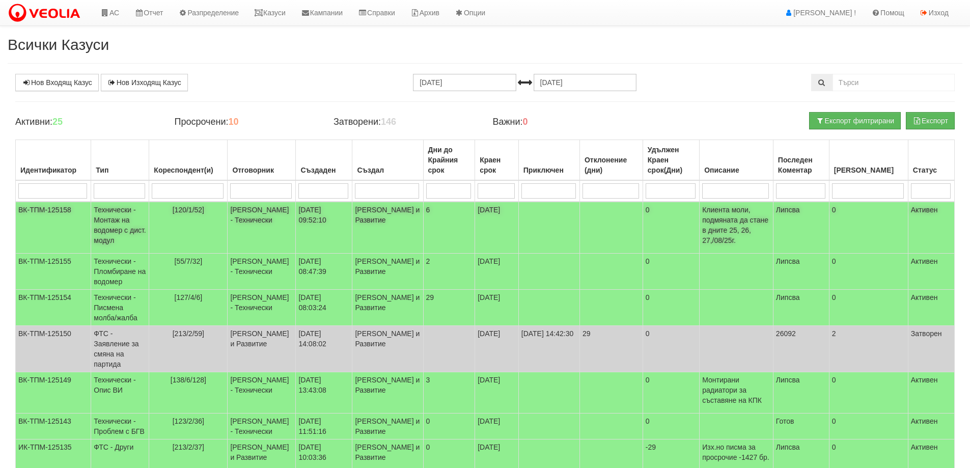
click at [124, 226] on td "Технически - Монтаж на водомер с дист. модул" at bounding box center [120, 228] width 58 height 52
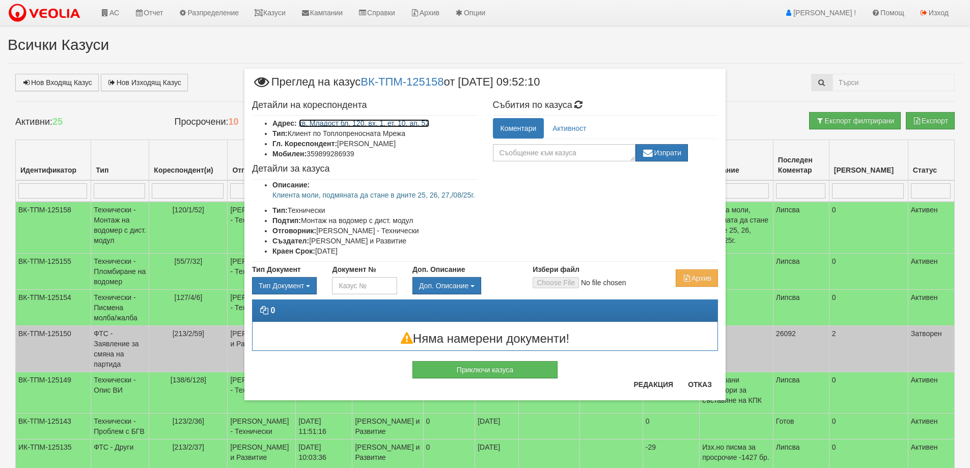
click at [391, 122] on link "кв. Младост бл. 120, вх. 1, ет. 10, ап. 52" at bounding box center [364, 123] width 131 height 8
click at [696, 383] on button "Отказ" at bounding box center [700, 384] width 36 height 16
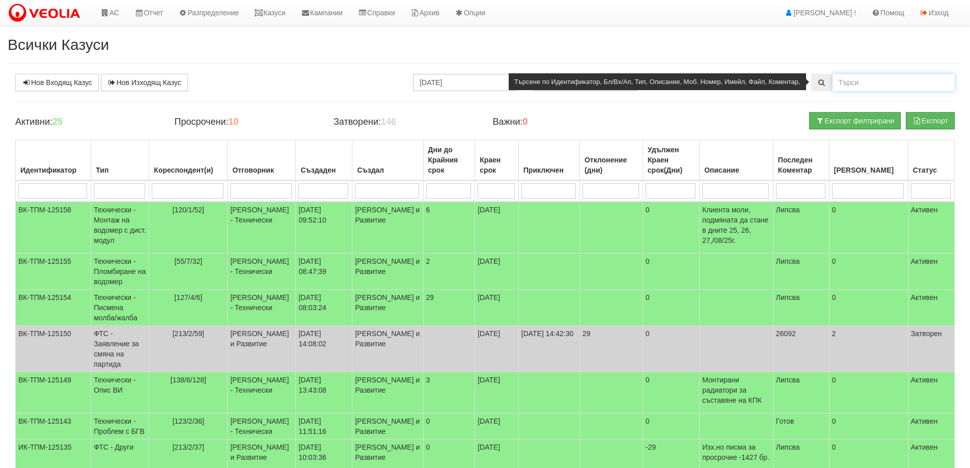
click at [850, 84] on input "text" at bounding box center [894, 82] width 122 height 17
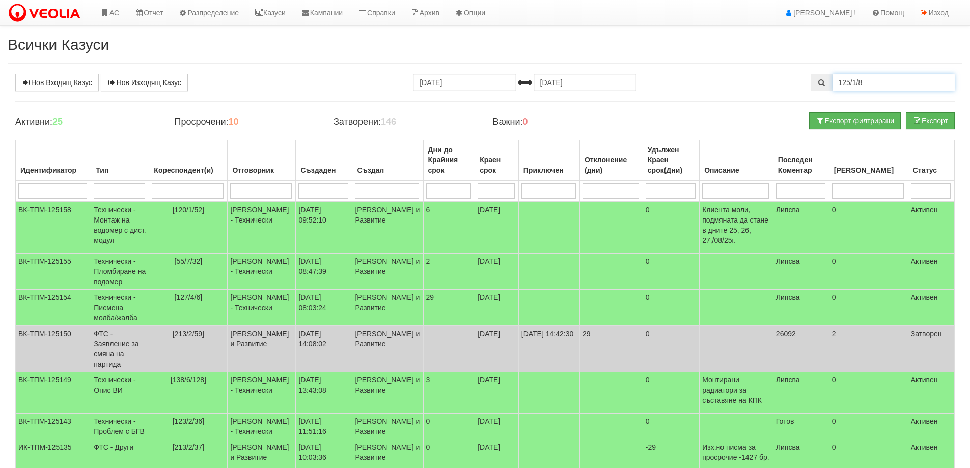
type input "125/1/8"
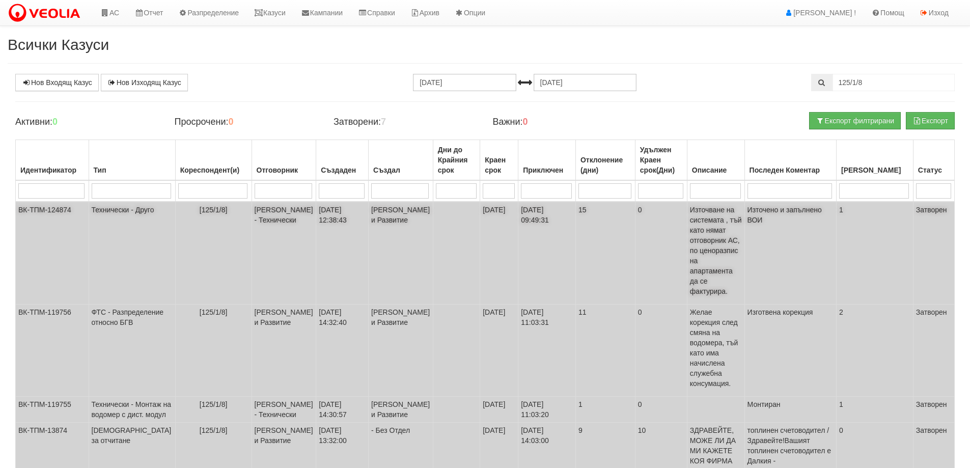
click at [107, 212] on td "Технически - Друго" at bounding box center [132, 253] width 87 height 103
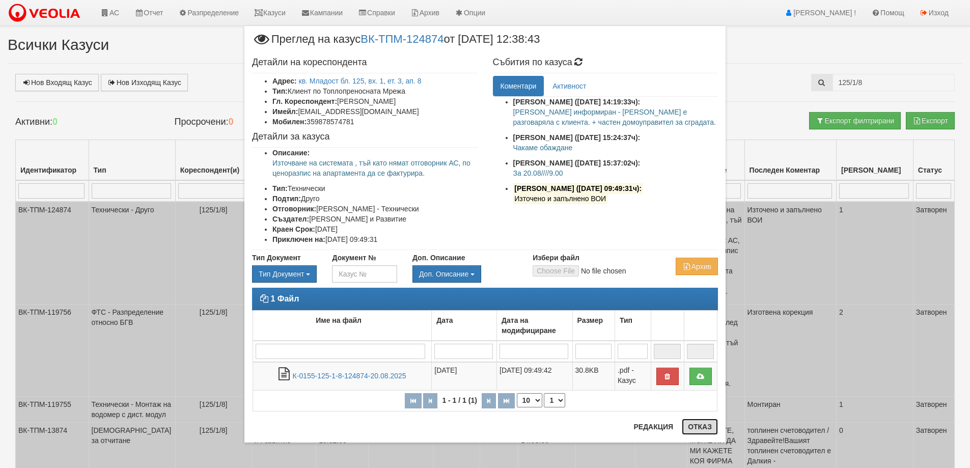
click at [707, 428] on button "Отказ" at bounding box center [700, 427] width 36 height 16
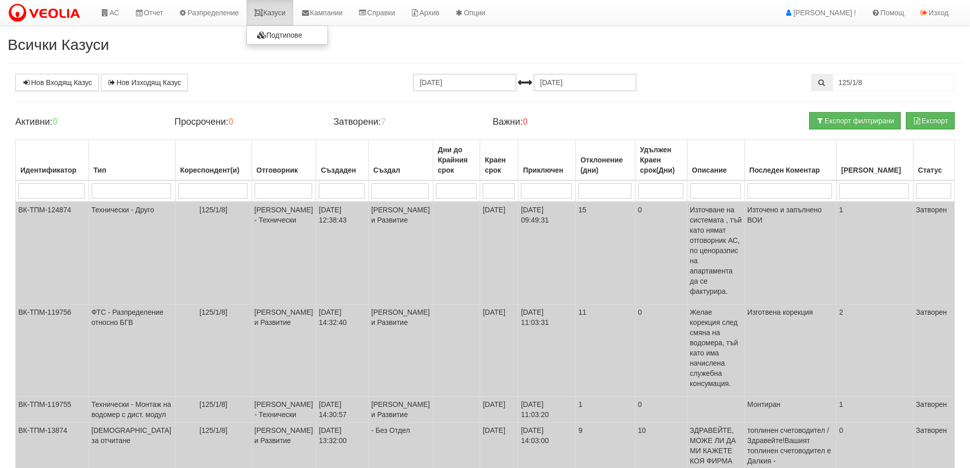
click at [279, 13] on link "Казуси" at bounding box center [270, 12] width 47 height 25
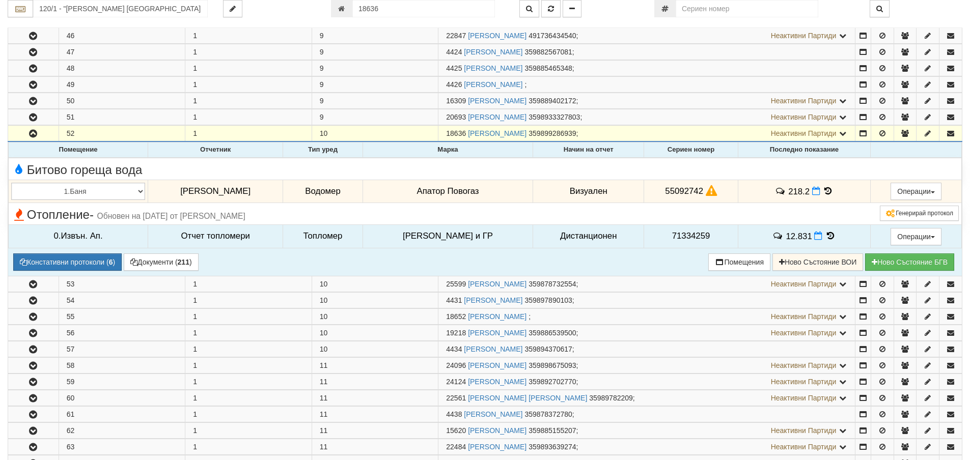
scroll to position [947, 0]
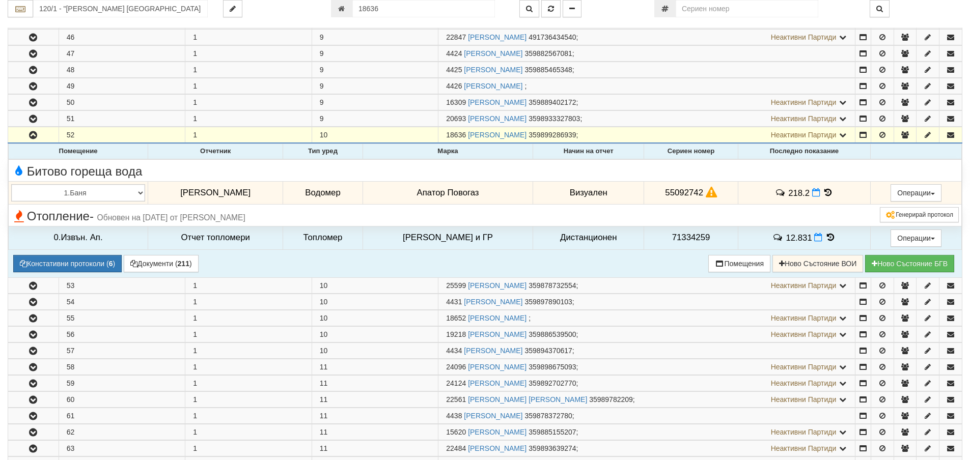
click at [825, 191] on icon at bounding box center [828, 192] width 11 height 9
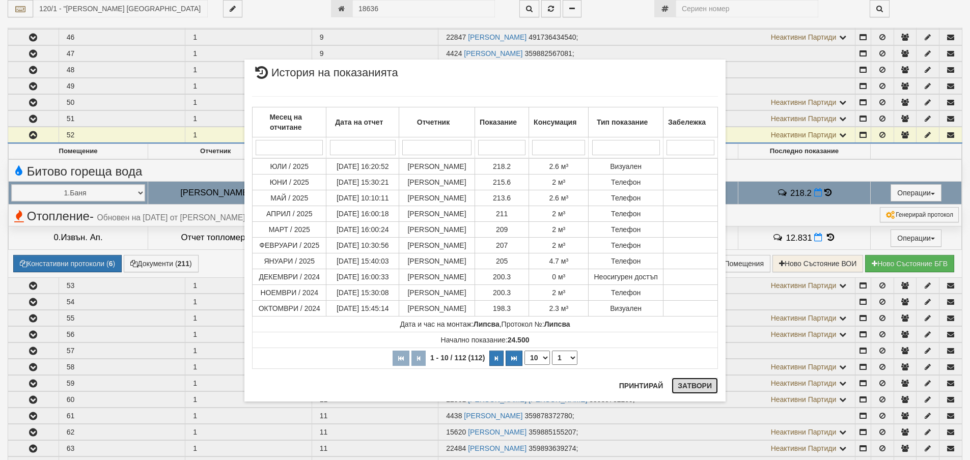
click at [695, 391] on button "Затвори" at bounding box center [695, 386] width 46 height 16
